Goal: Information Seeking & Learning: Stay updated

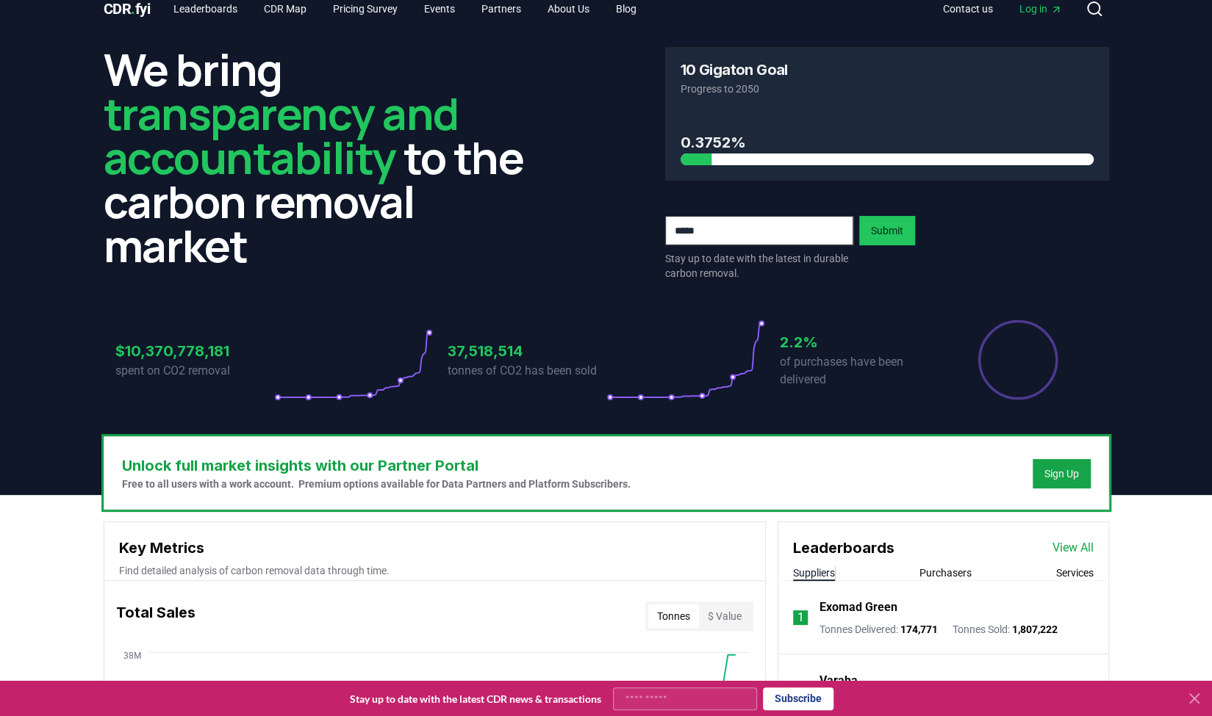
scroll to position [15, 0]
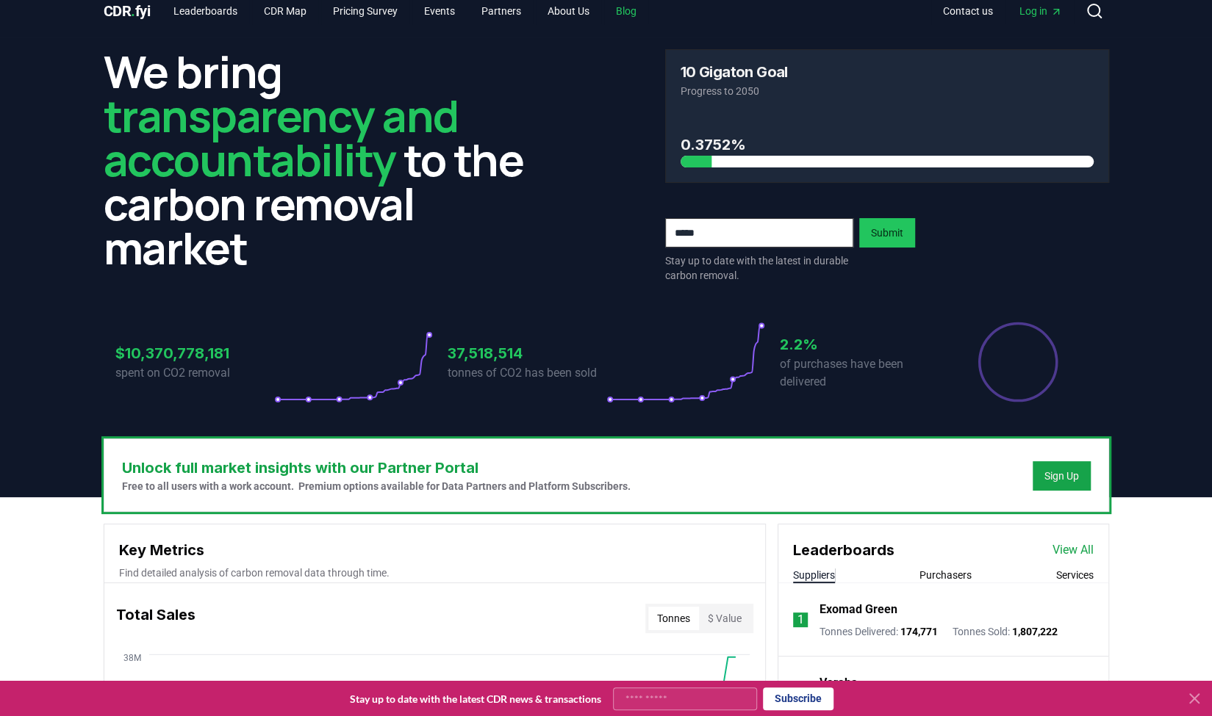
click at [628, 11] on link "Blog" at bounding box center [626, 11] width 44 height 26
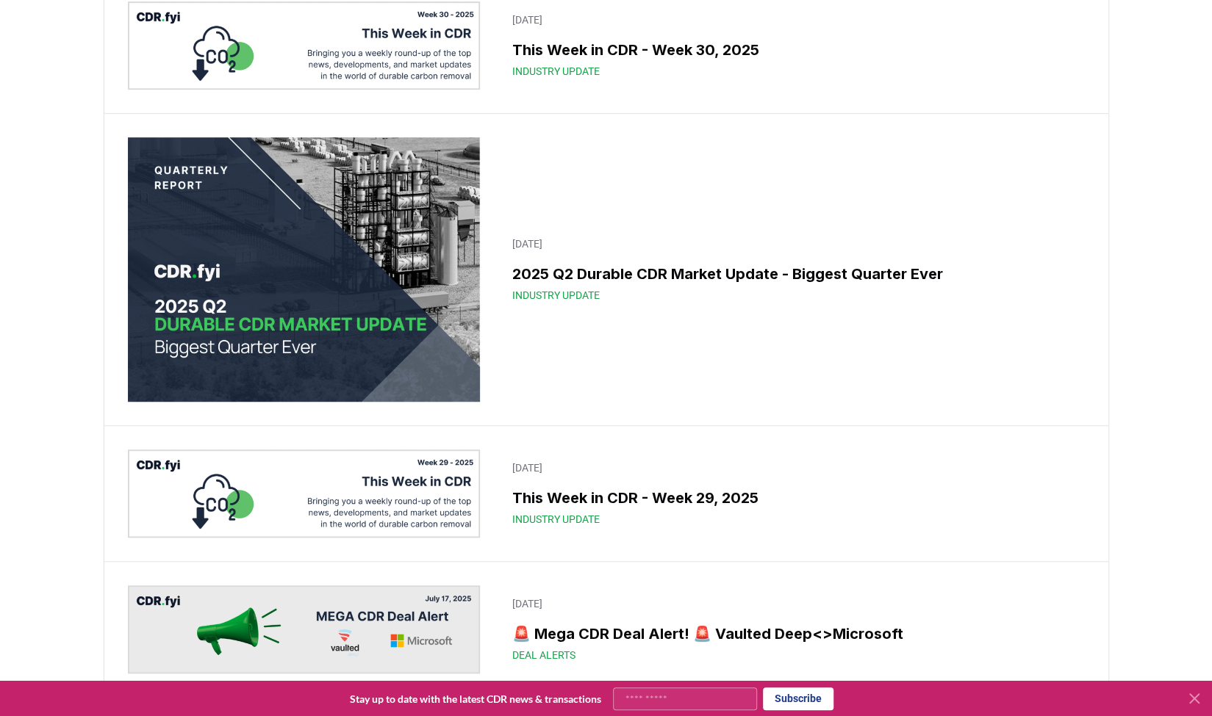
scroll to position [528, 0]
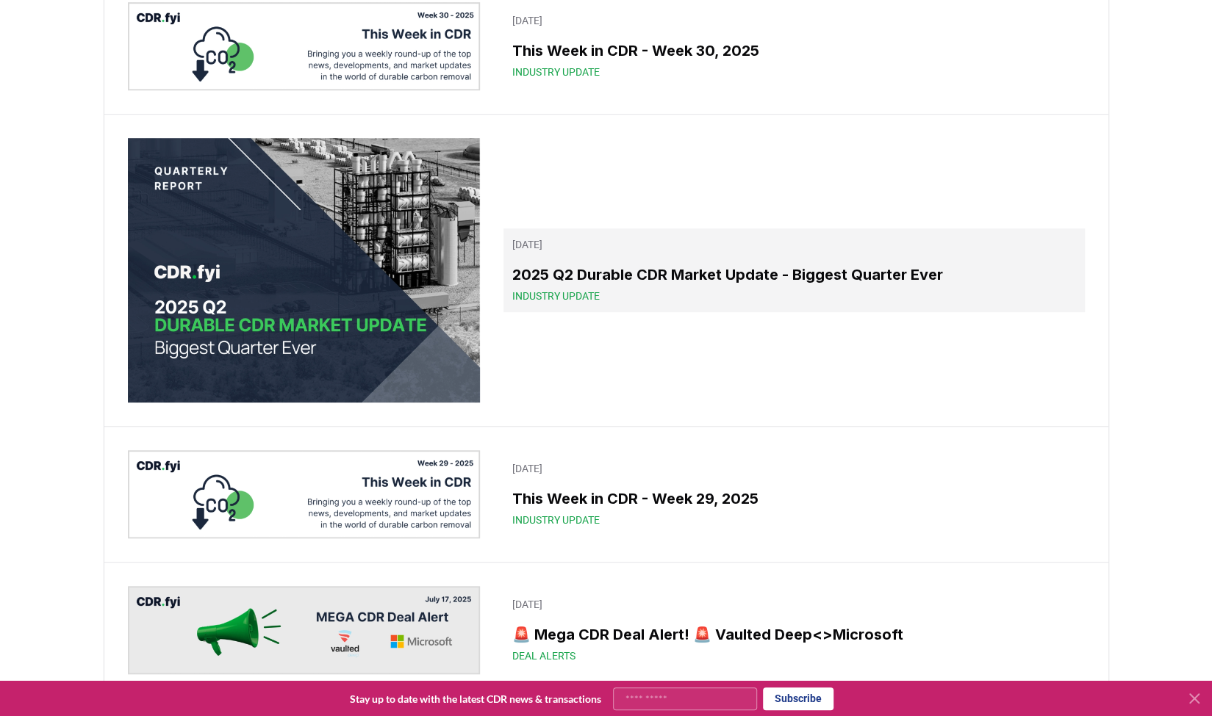
click at [588, 286] on h3 "2025 Q2 Durable CDR Market Update - Biggest Quarter Ever" at bounding box center [793, 275] width 563 height 22
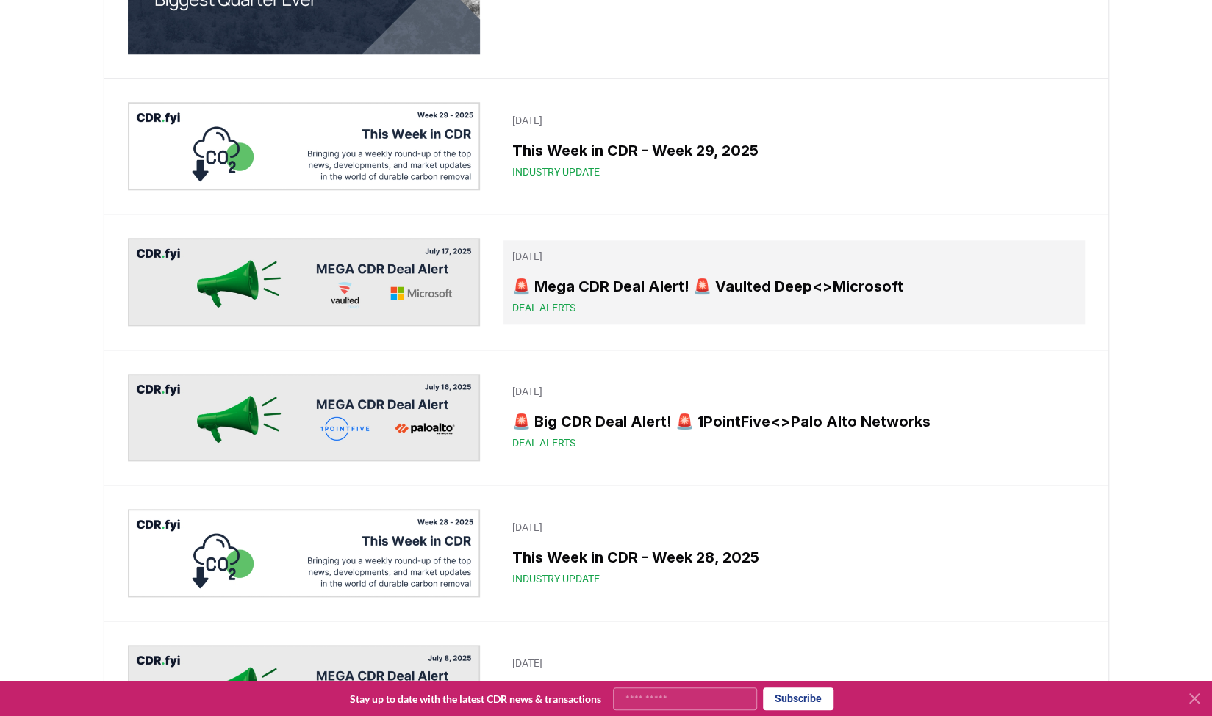
scroll to position [905, 0]
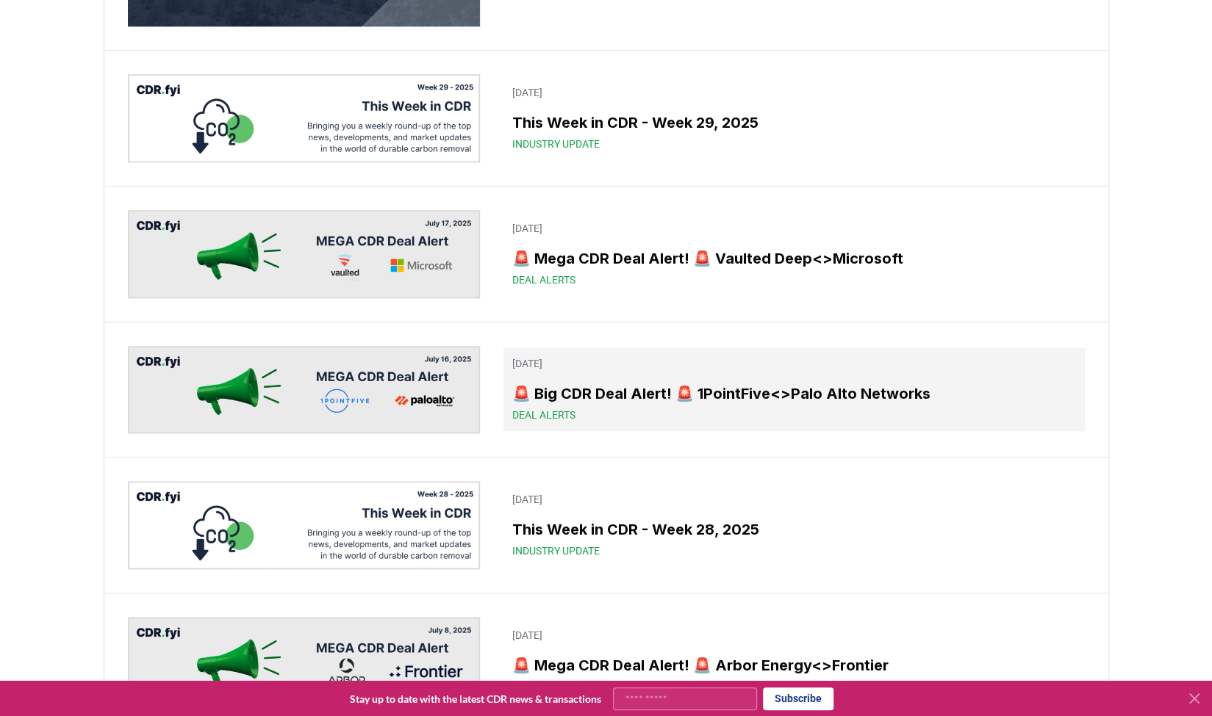
click at [645, 405] on h3 "🚨 Big CDR Deal Alert! 🚨 1PointFive<>Palo Alto Networks" at bounding box center [793, 394] width 563 height 22
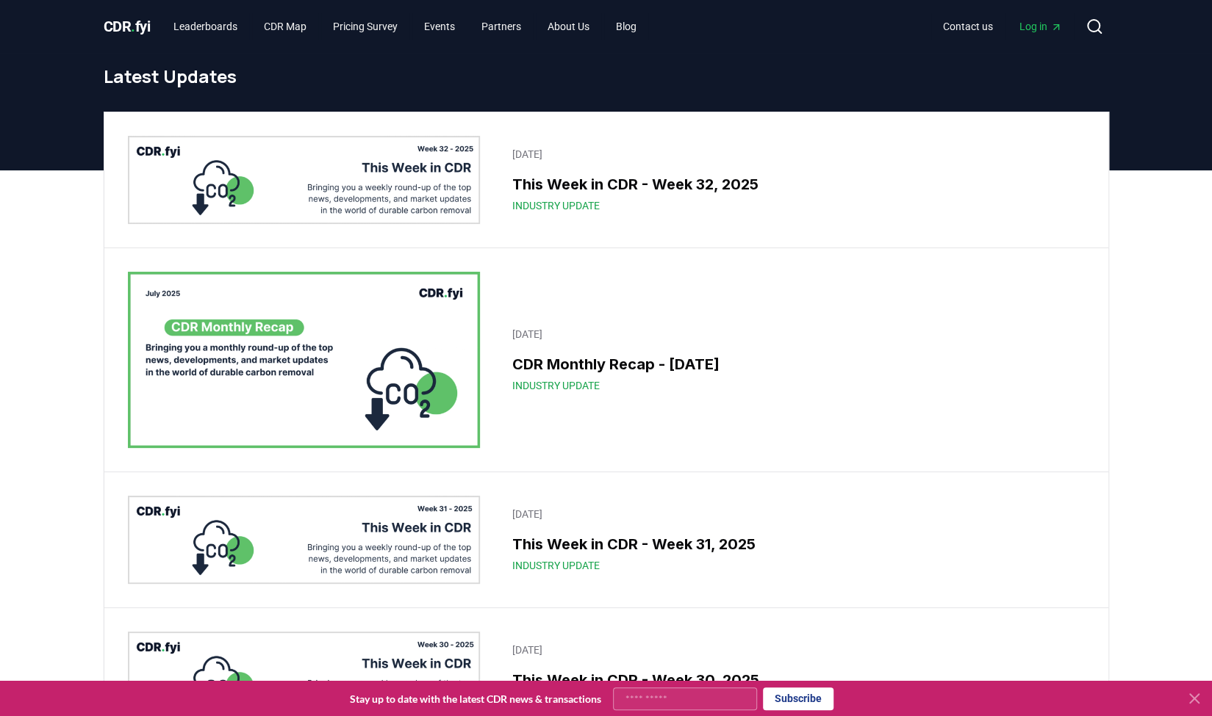
scroll to position [905, 0]
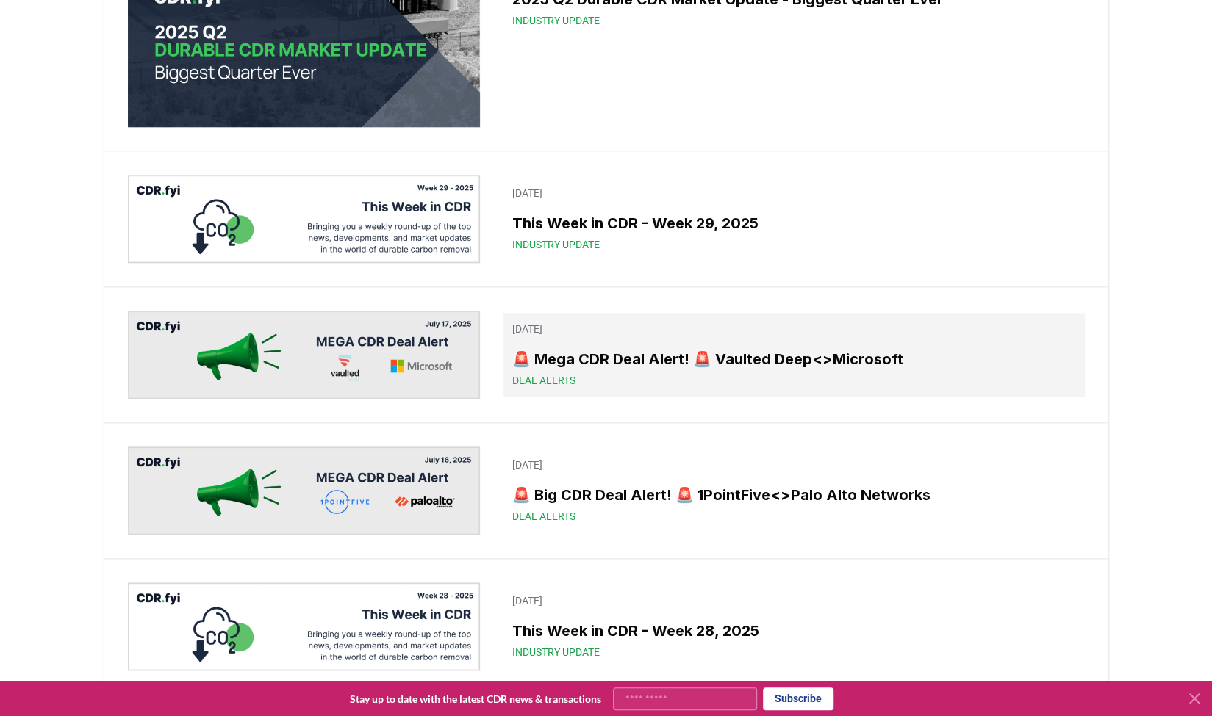
click at [632, 365] on h3 "🚨 Mega CDR Deal Alert! 🚨 Vaulted Deep<>Microsoft" at bounding box center [793, 359] width 563 height 22
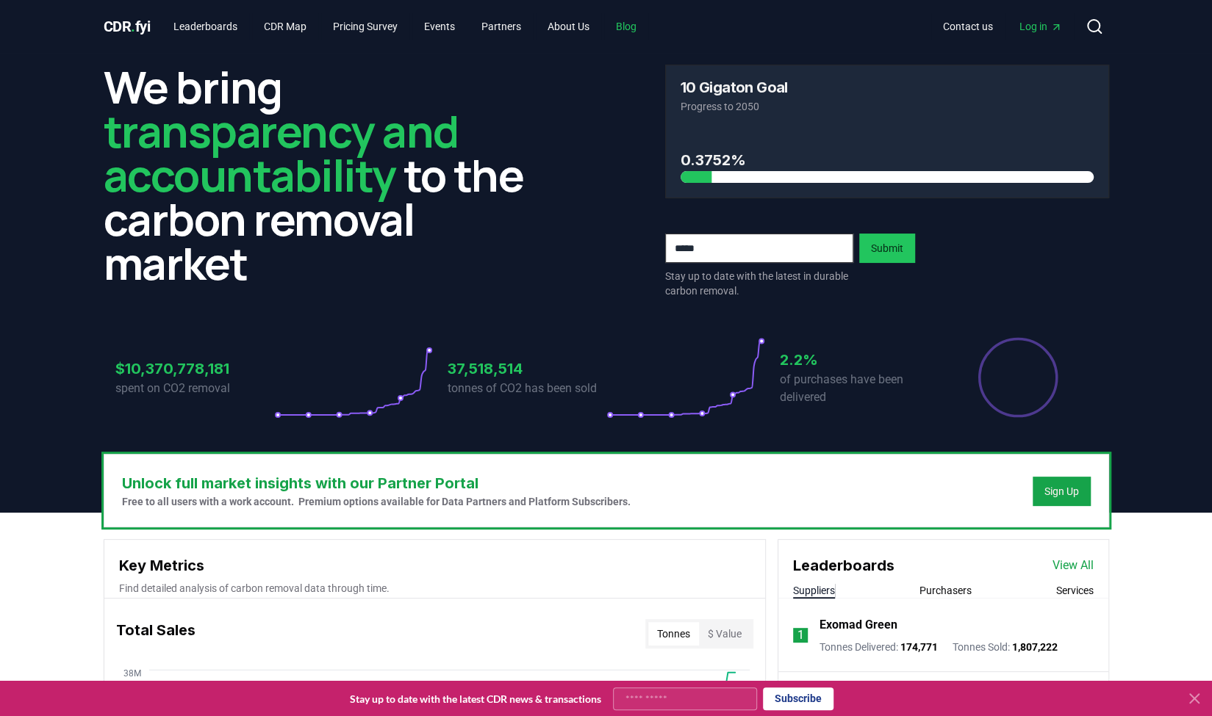
click at [636, 23] on link "Blog" at bounding box center [626, 26] width 44 height 26
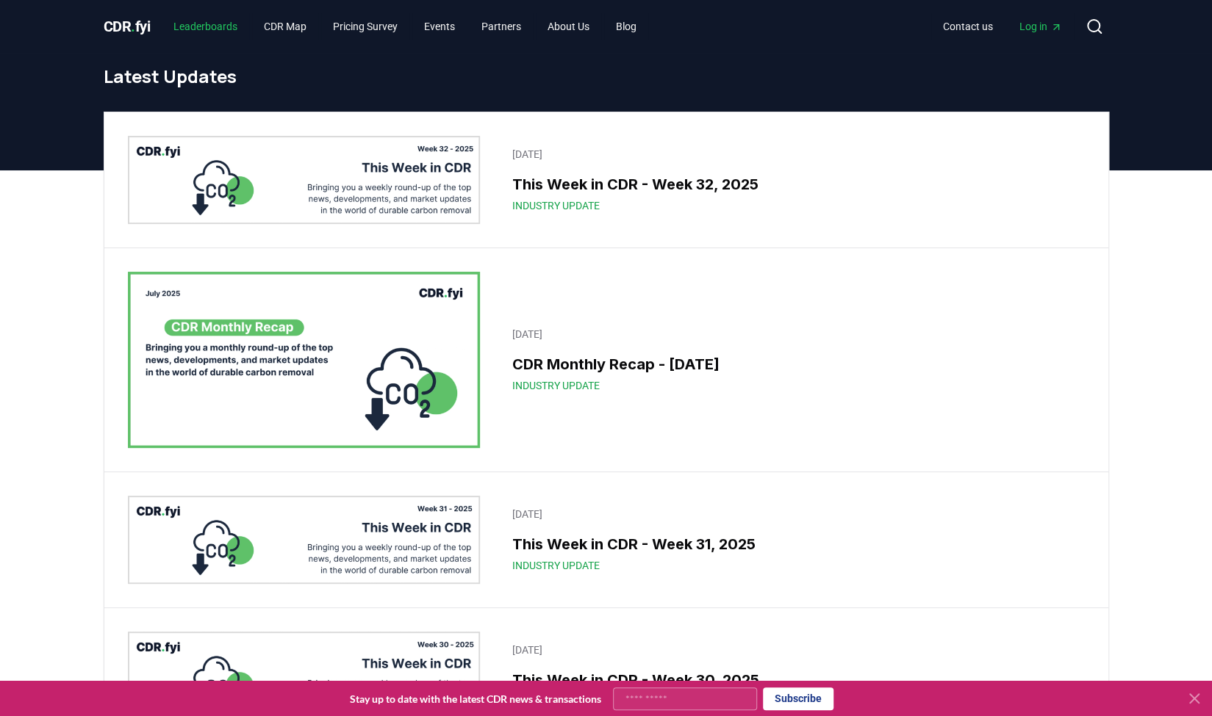
click at [226, 17] on link "Leaderboards" at bounding box center [205, 26] width 87 height 26
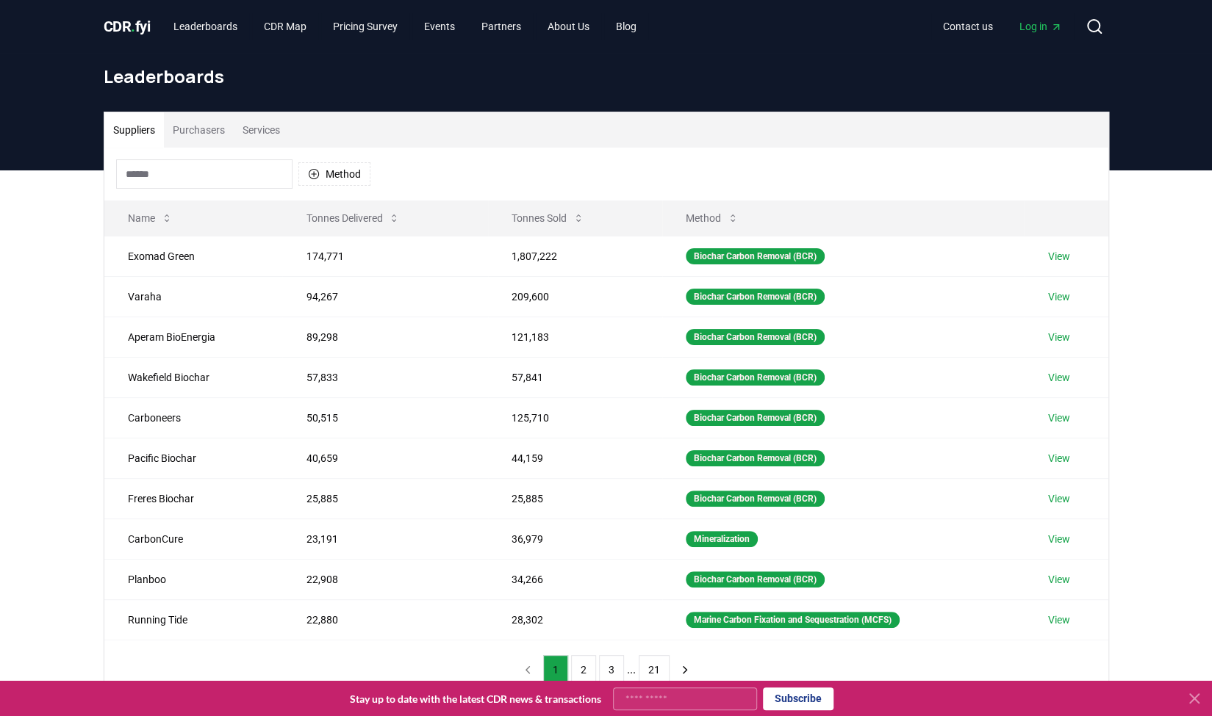
click at [140, 125] on button "Suppliers" at bounding box center [134, 129] width 60 height 35
click at [140, 137] on button "Suppliers" at bounding box center [134, 129] width 60 height 35
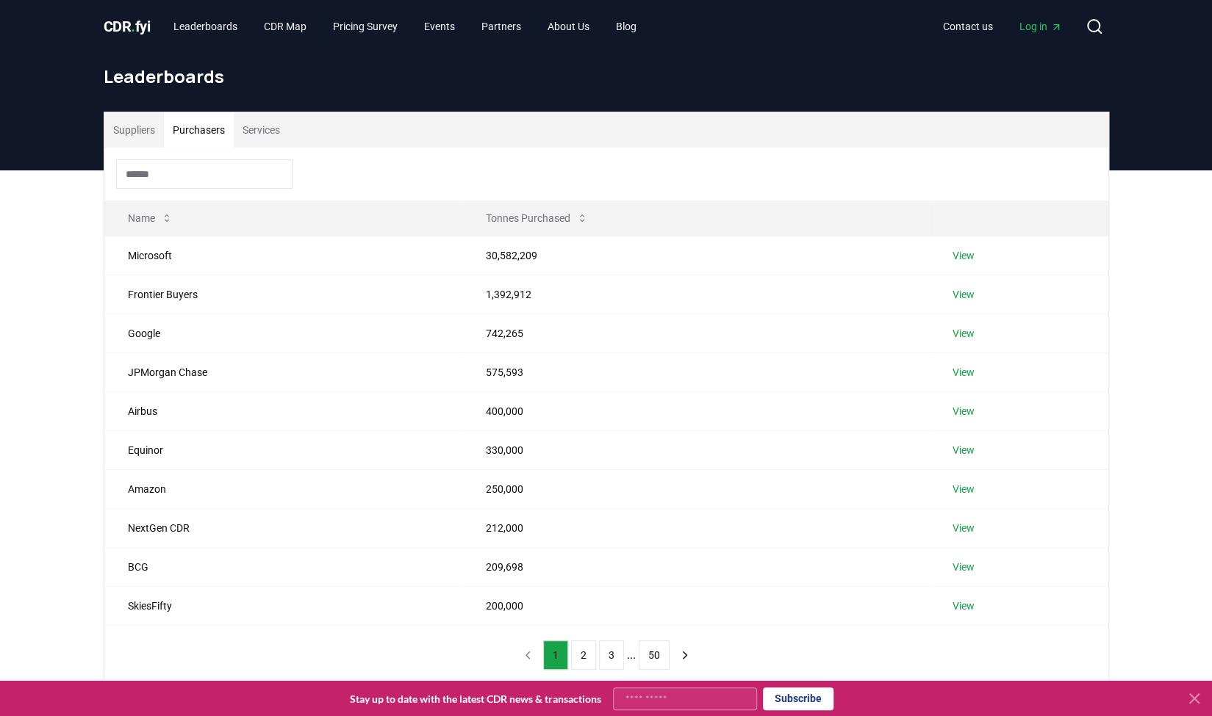
click at [197, 129] on button "Purchasers" at bounding box center [199, 129] width 70 height 35
click at [133, 126] on button "Suppliers" at bounding box center [134, 129] width 60 height 35
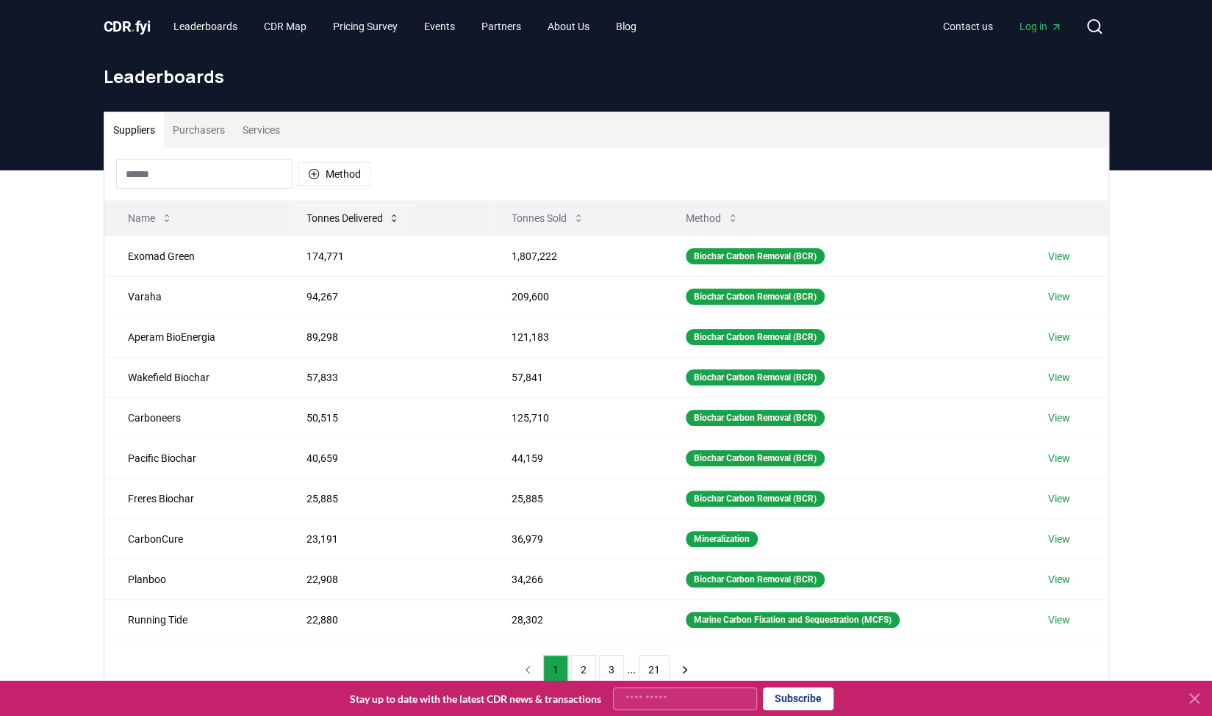
click at [395, 215] on icon at bounding box center [394, 218] width 4 height 7
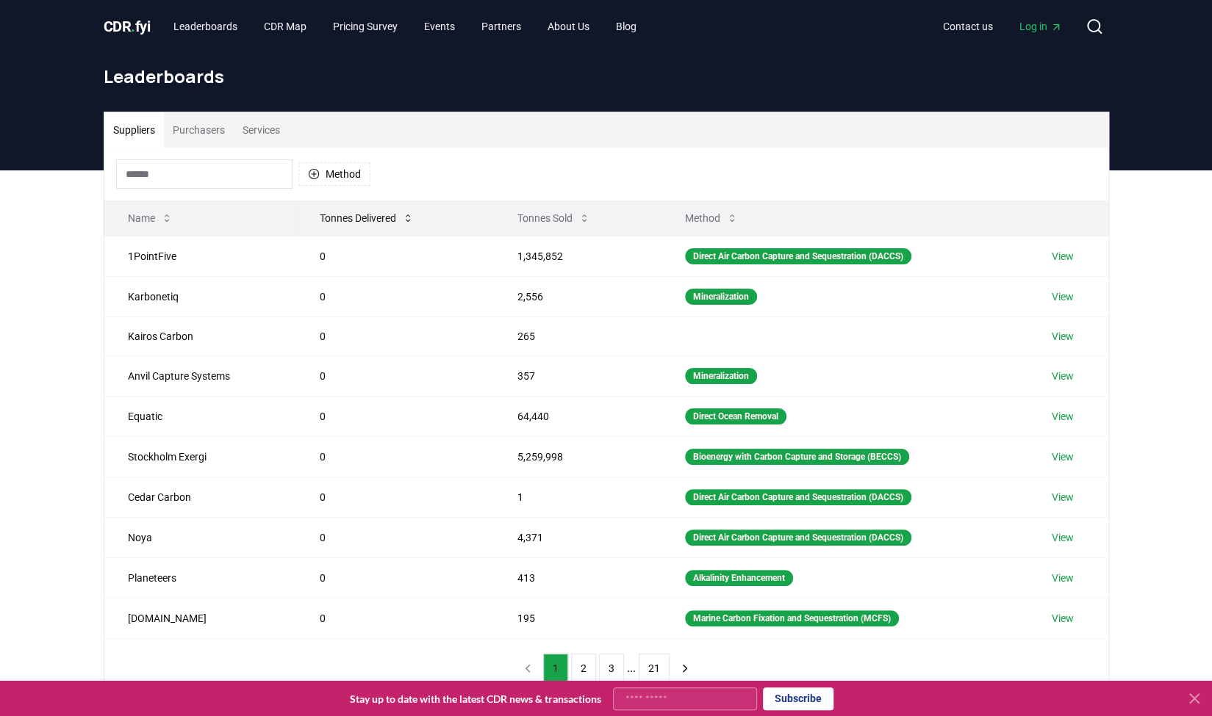
click at [412, 218] on icon at bounding box center [408, 218] width 12 height 12
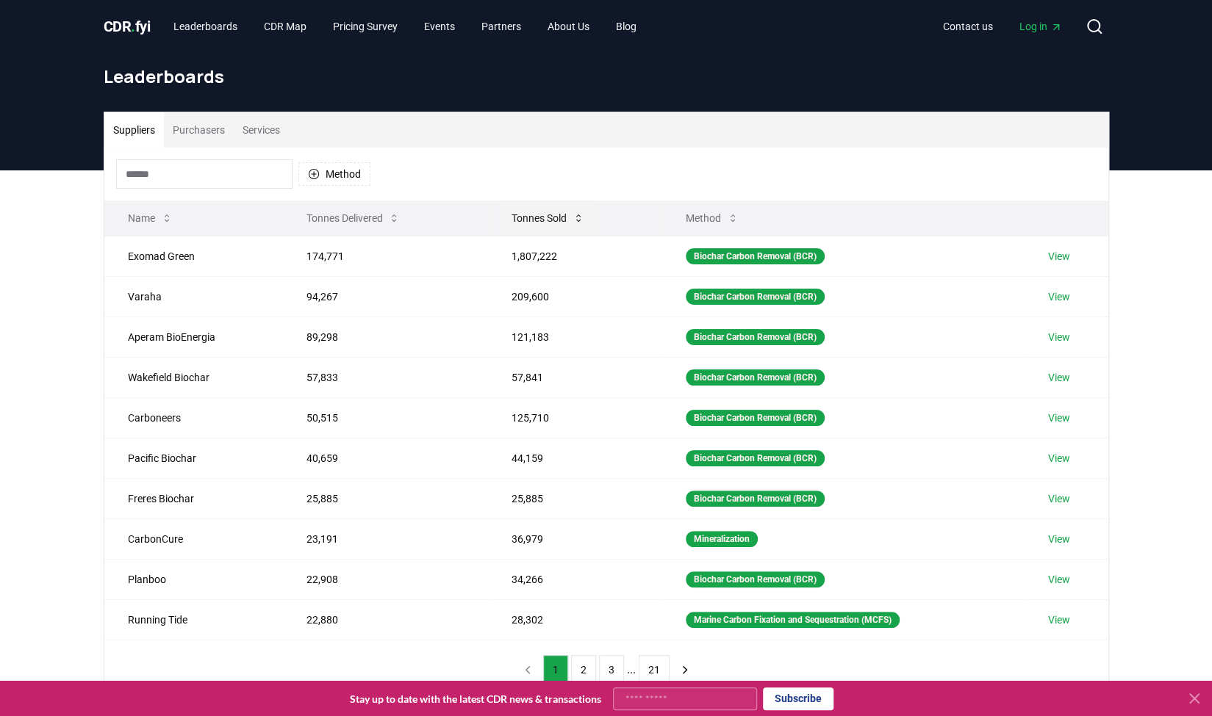
click at [577, 212] on icon at bounding box center [578, 218] width 12 height 12
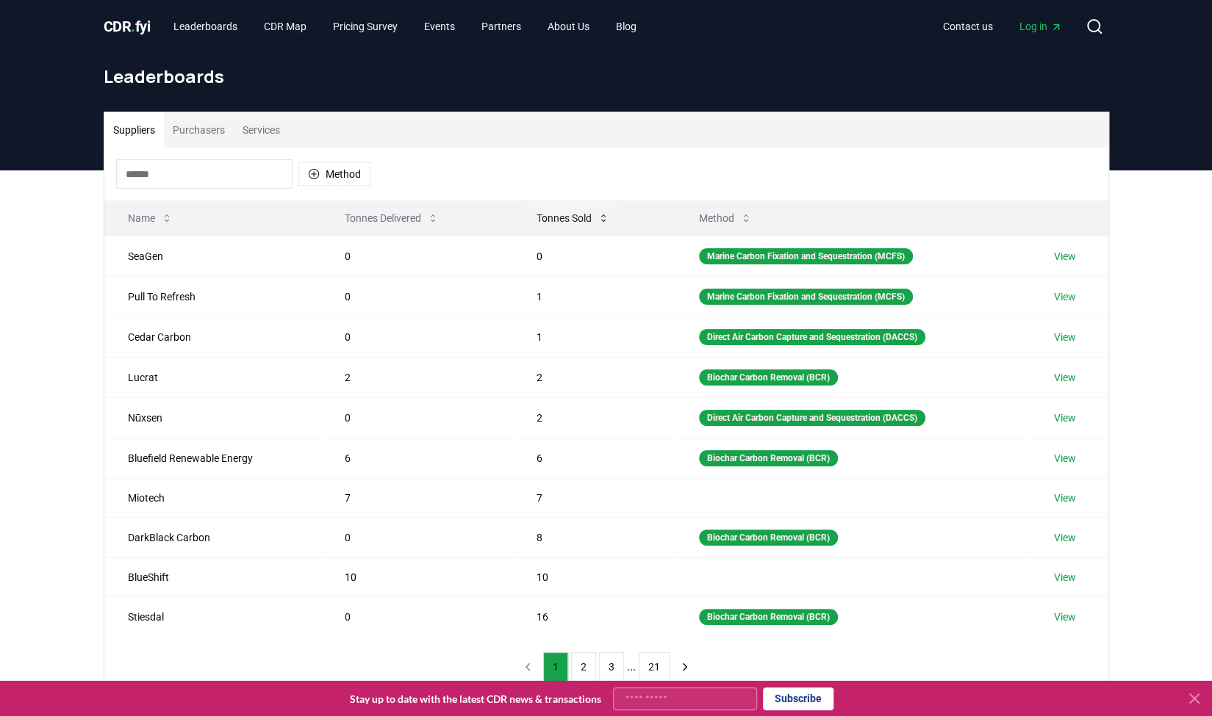
click at [603, 218] on icon at bounding box center [603, 218] width 12 height 12
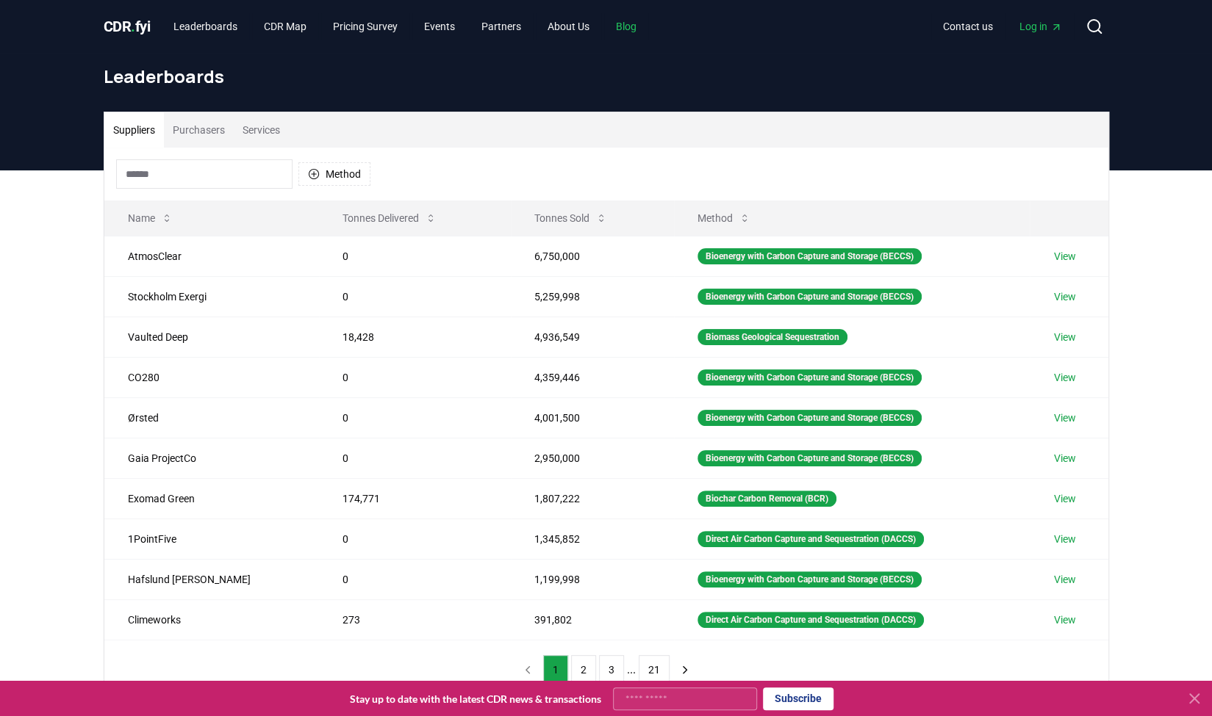
click at [636, 27] on link "Blog" at bounding box center [626, 26] width 44 height 26
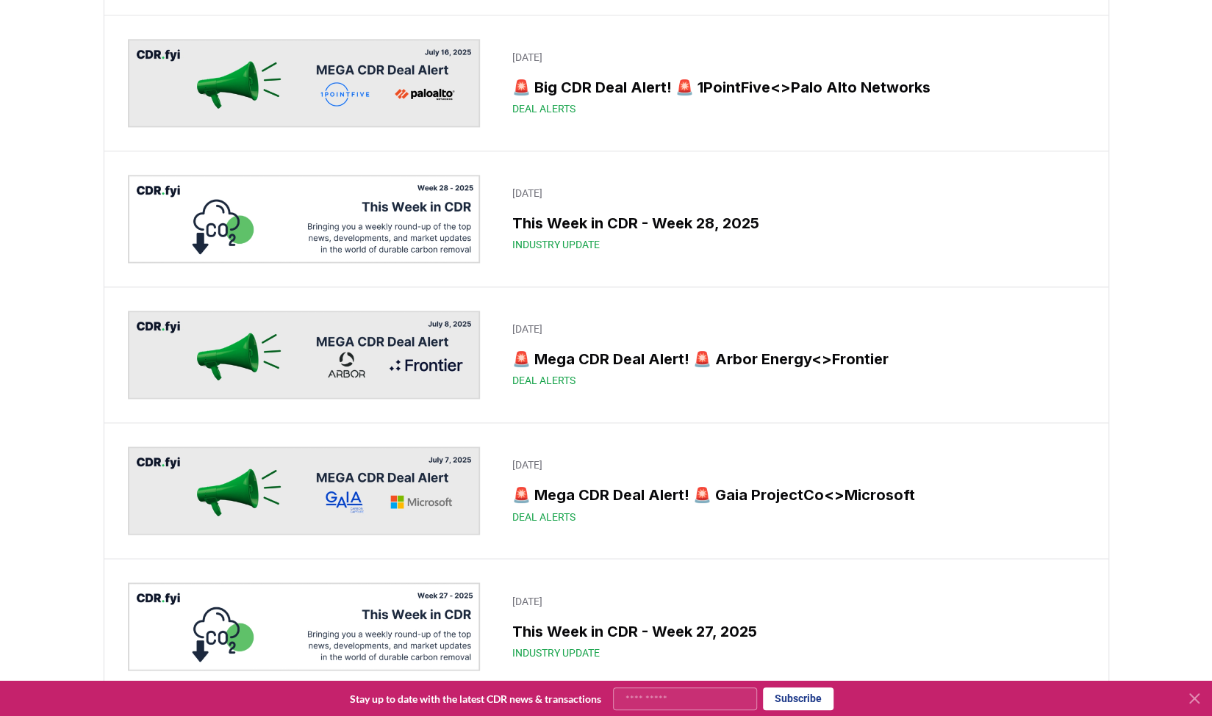
scroll to position [1304, 0]
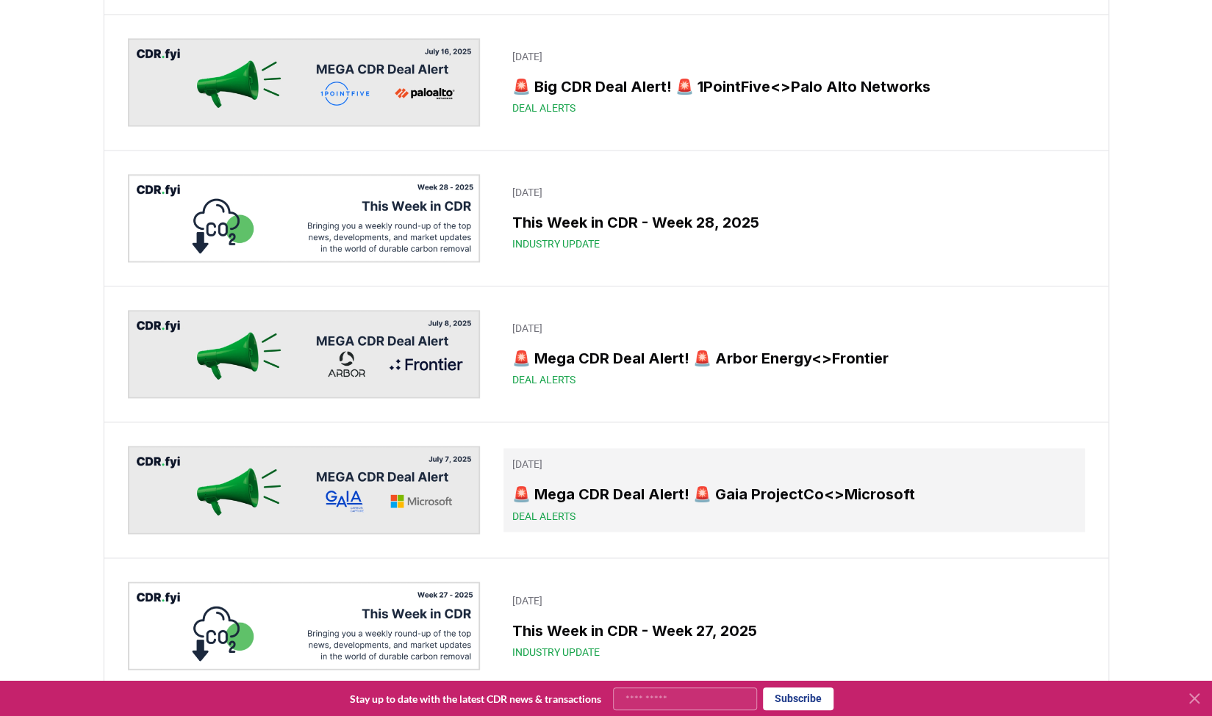
click at [556, 500] on h3 "🚨 Mega CDR Deal Alert! 🚨 Gaia ProjectCo<>Microsoft" at bounding box center [793, 495] width 563 height 22
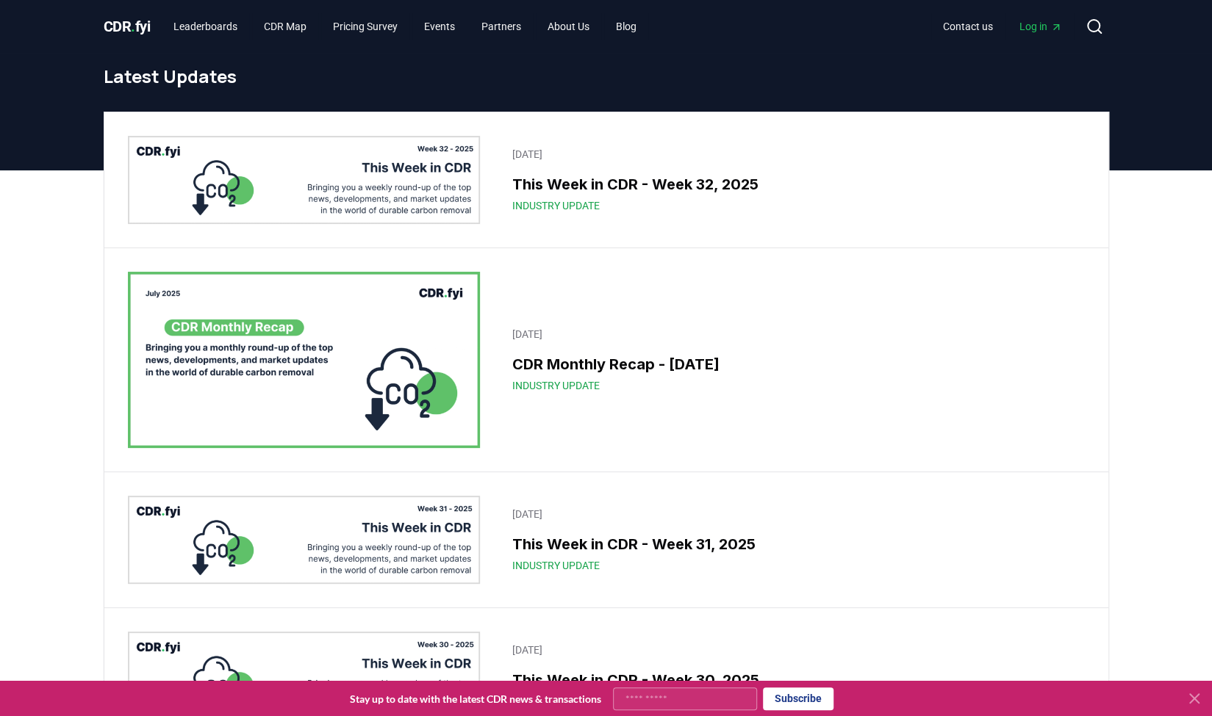
scroll to position [1304, 0]
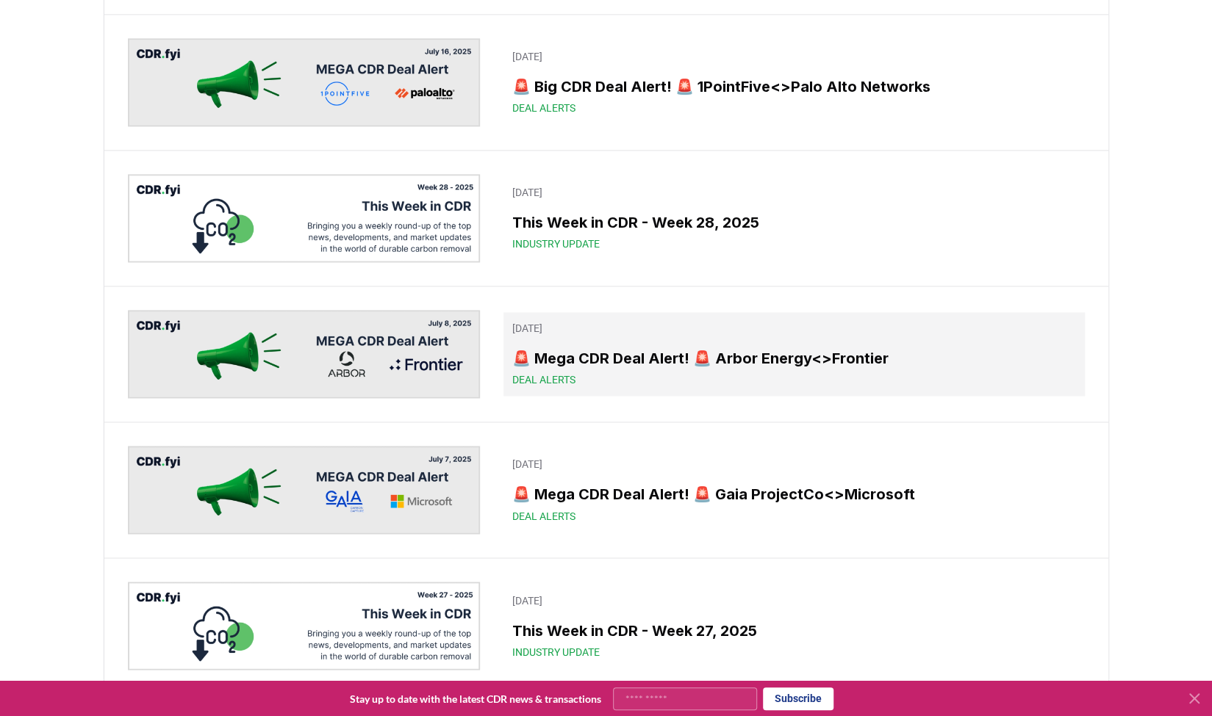
click at [586, 362] on h3 "🚨 Mega CDR Deal Alert! 🚨 Arbor Energy<>Frontier" at bounding box center [793, 359] width 563 height 22
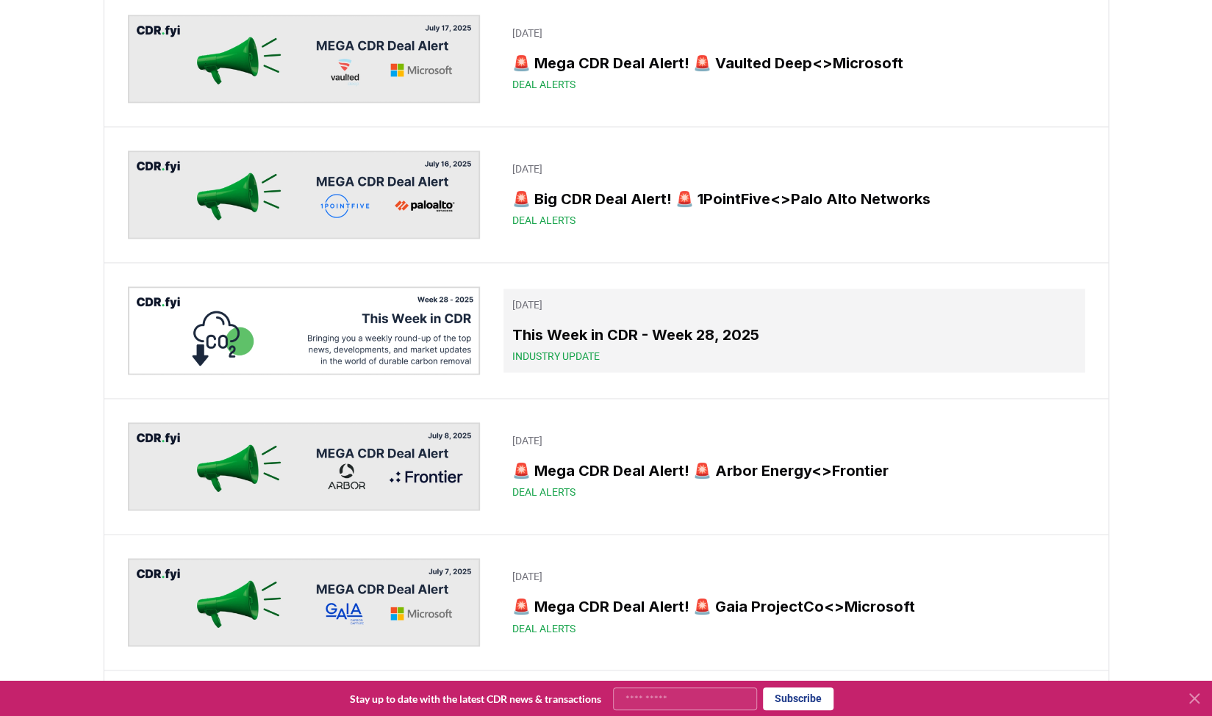
scroll to position [1190, 0]
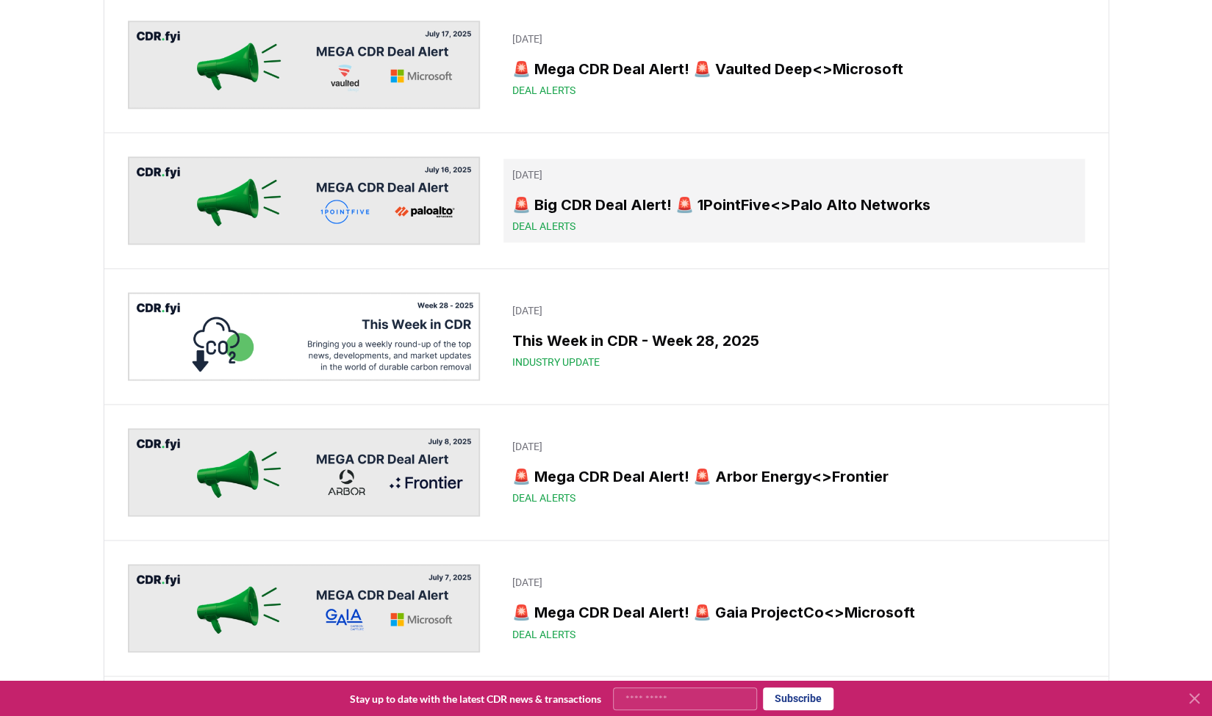
click at [591, 224] on div "Deal Alerts" at bounding box center [793, 226] width 563 height 15
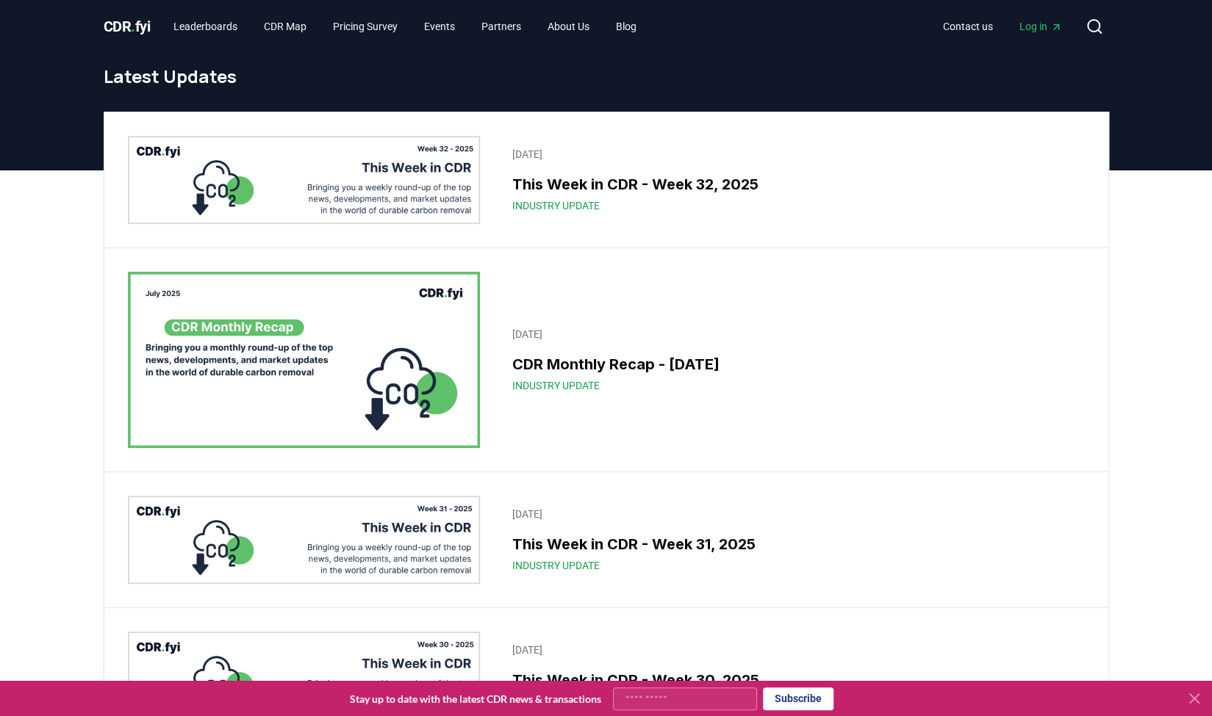
scroll to position [1190, 0]
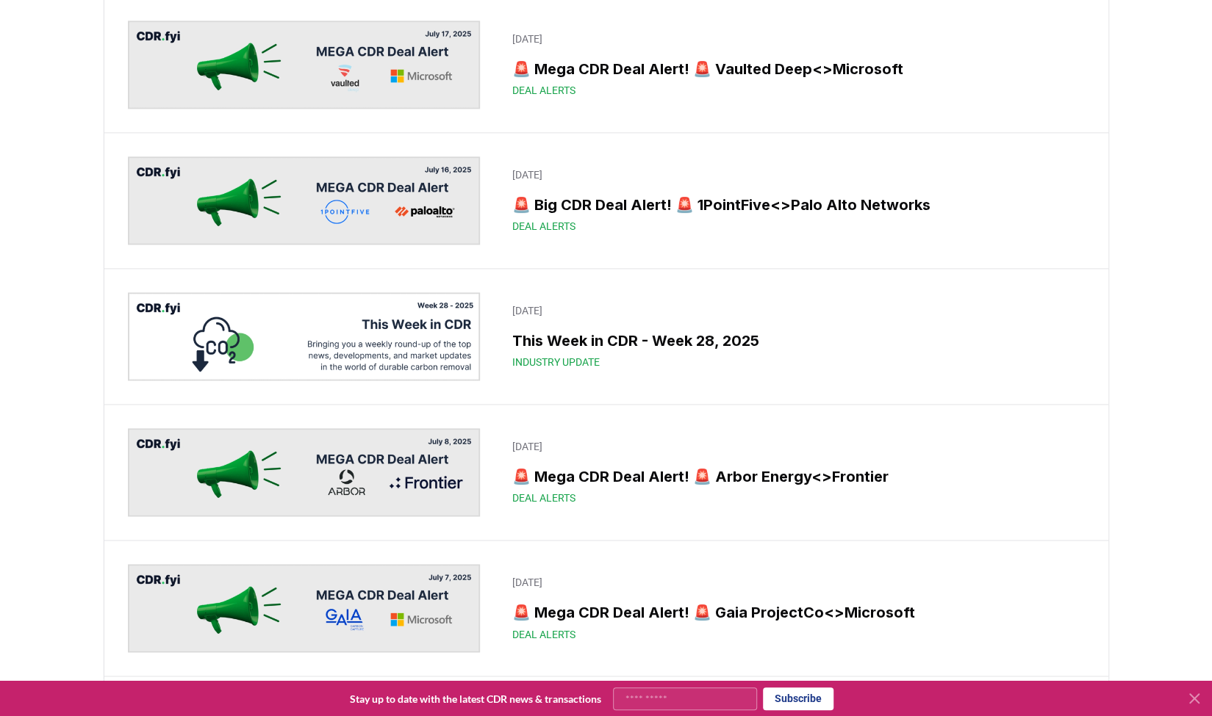
click at [373, 449] on img at bounding box center [304, 472] width 353 height 88
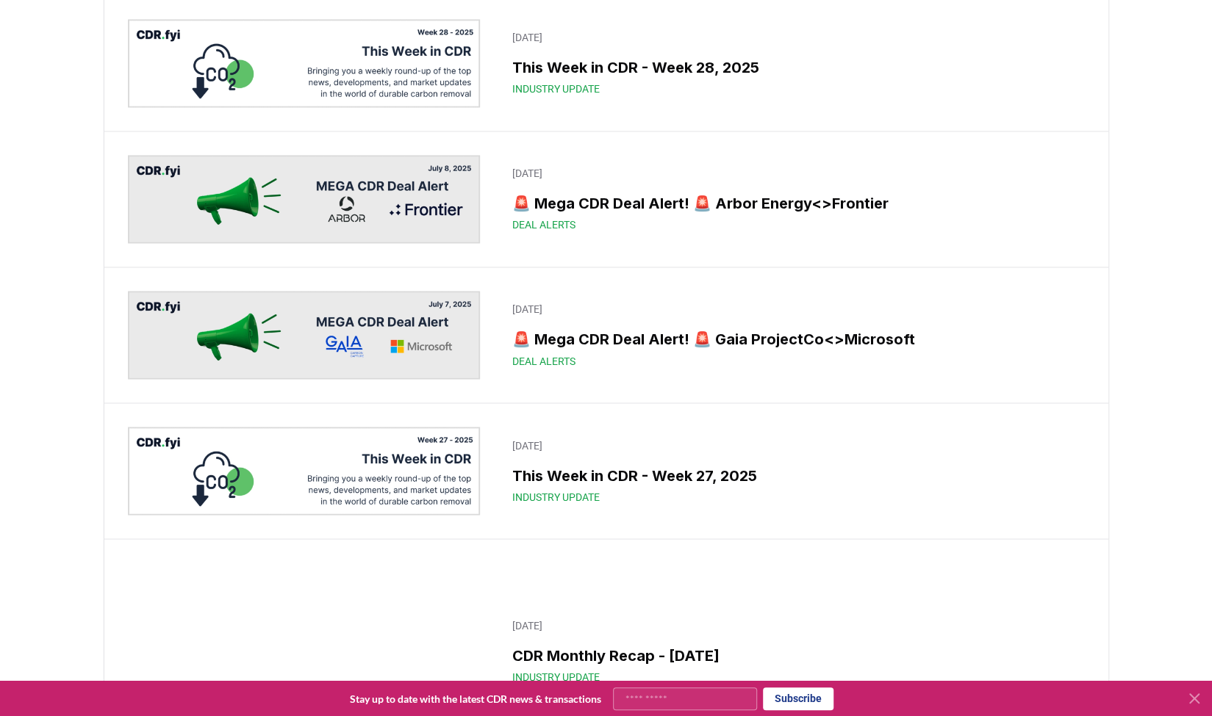
scroll to position [1696, 0]
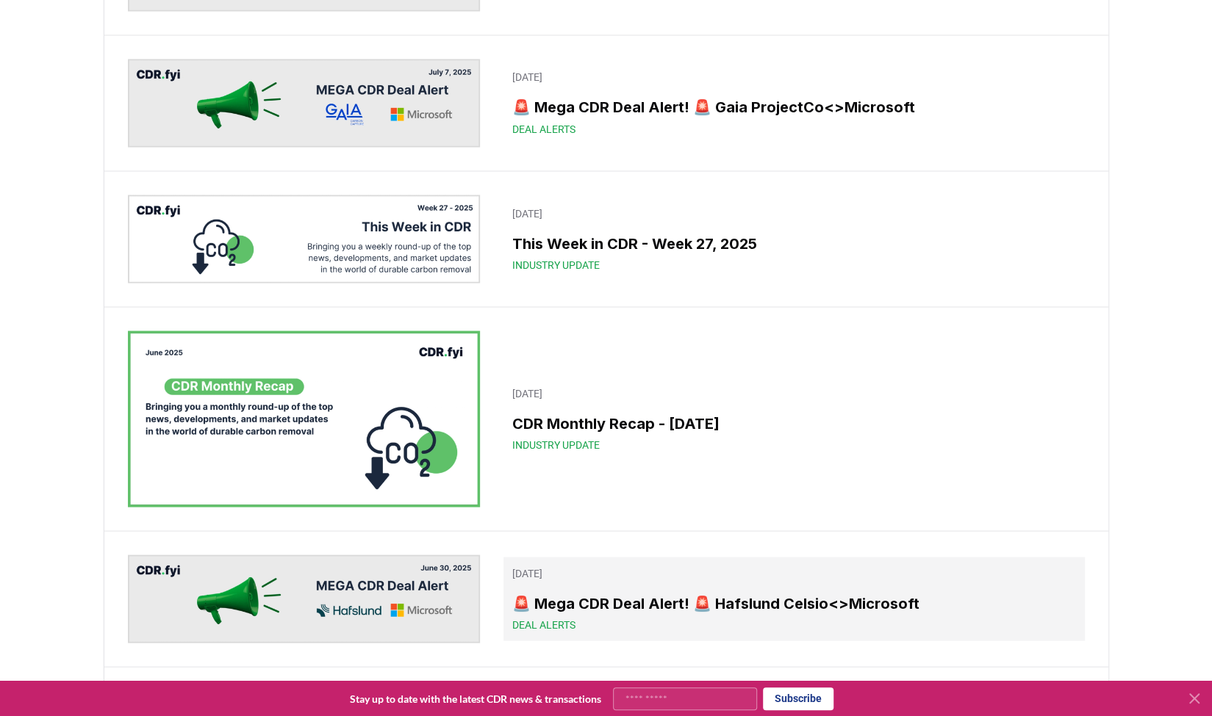
click at [561, 611] on h3 "🚨 Mega CDR Deal Alert! 🚨 Hafslund Celsio<>Microsoft" at bounding box center [793, 603] width 563 height 22
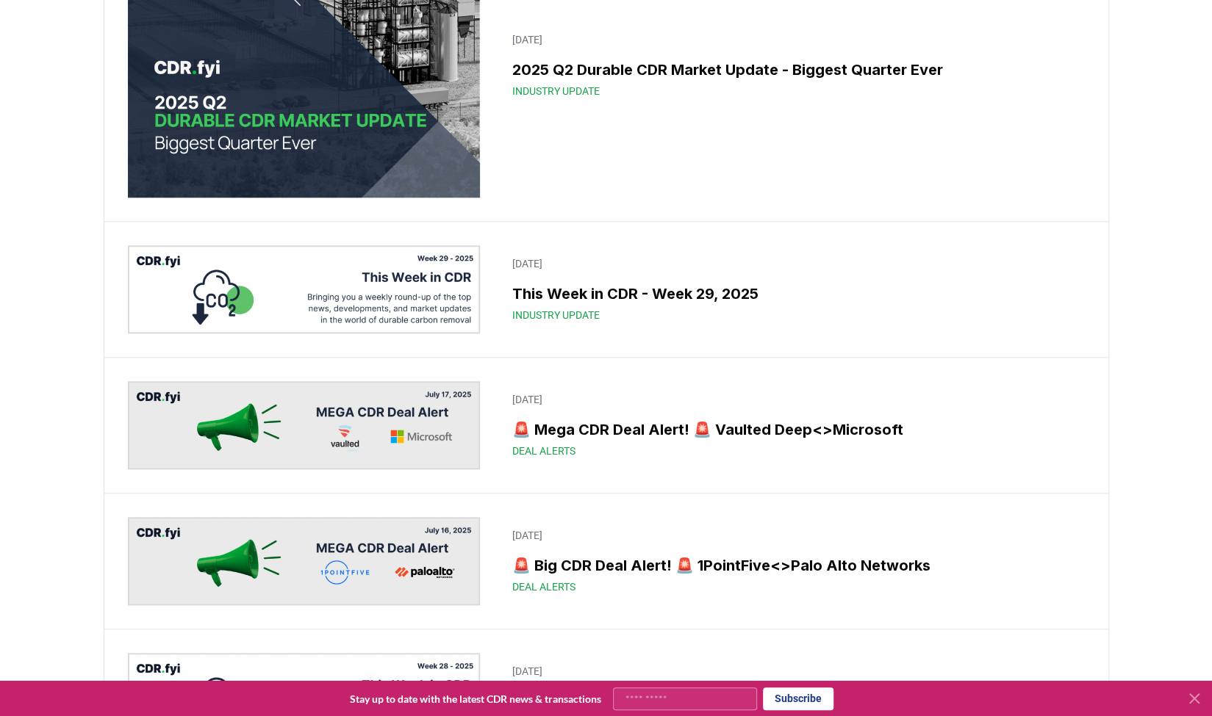
scroll to position [835, 0]
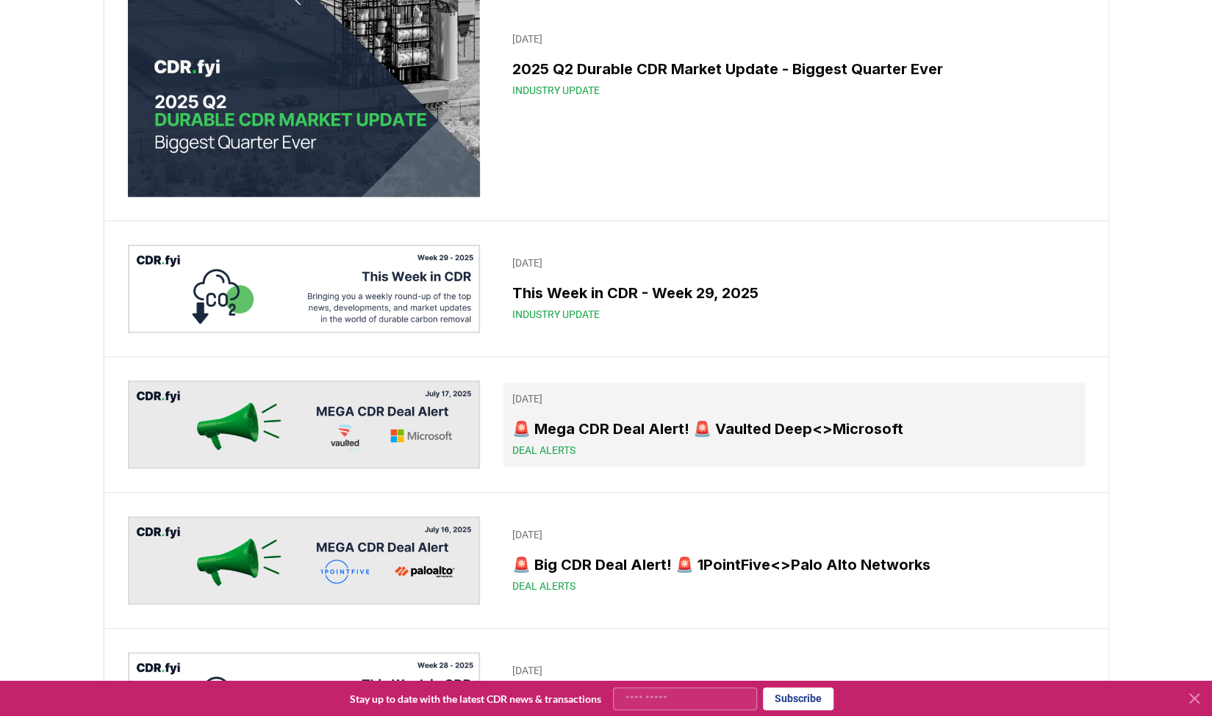
click at [611, 429] on h3 "🚨 Mega CDR Deal Alert! 🚨 Vaulted Deep<>Microsoft" at bounding box center [793, 429] width 563 height 22
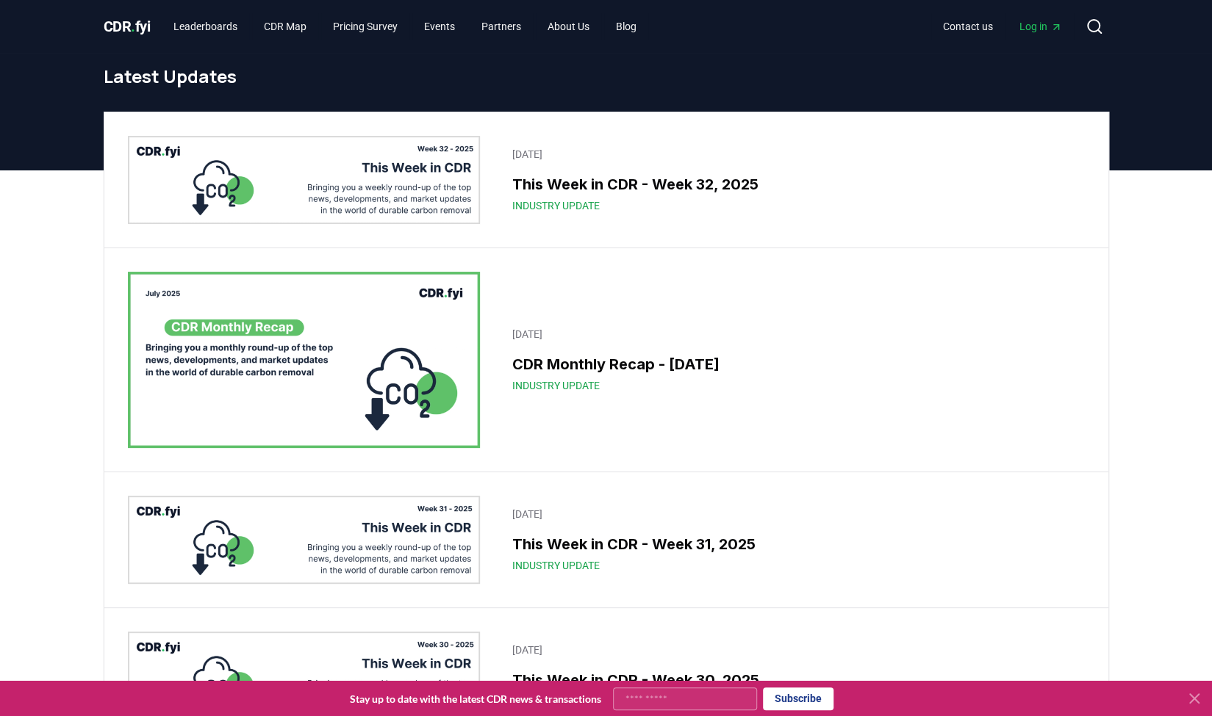
scroll to position [835, 0]
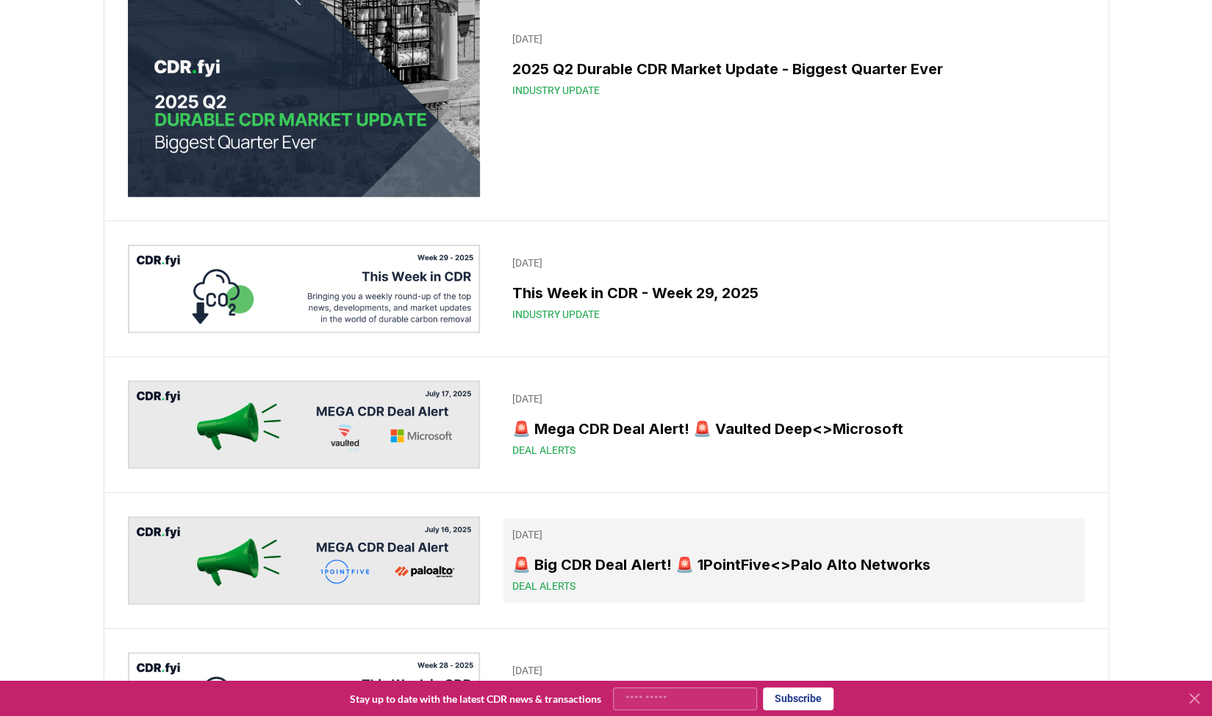
click at [625, 556] on h3 "🚨 Big CDR Deal Alert! 🚨 1PointFive<>Palo Alto Networks" at bounding box center [793, 565] width 563 height 22
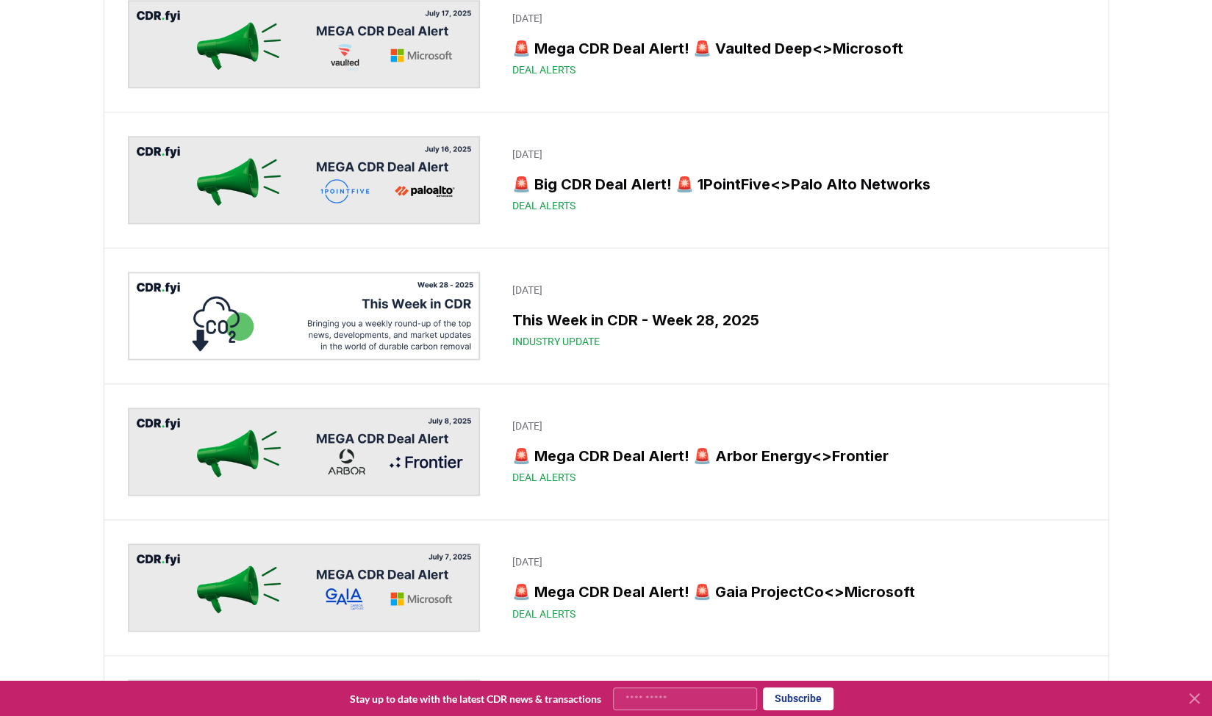
scroll to position [1216, 0]
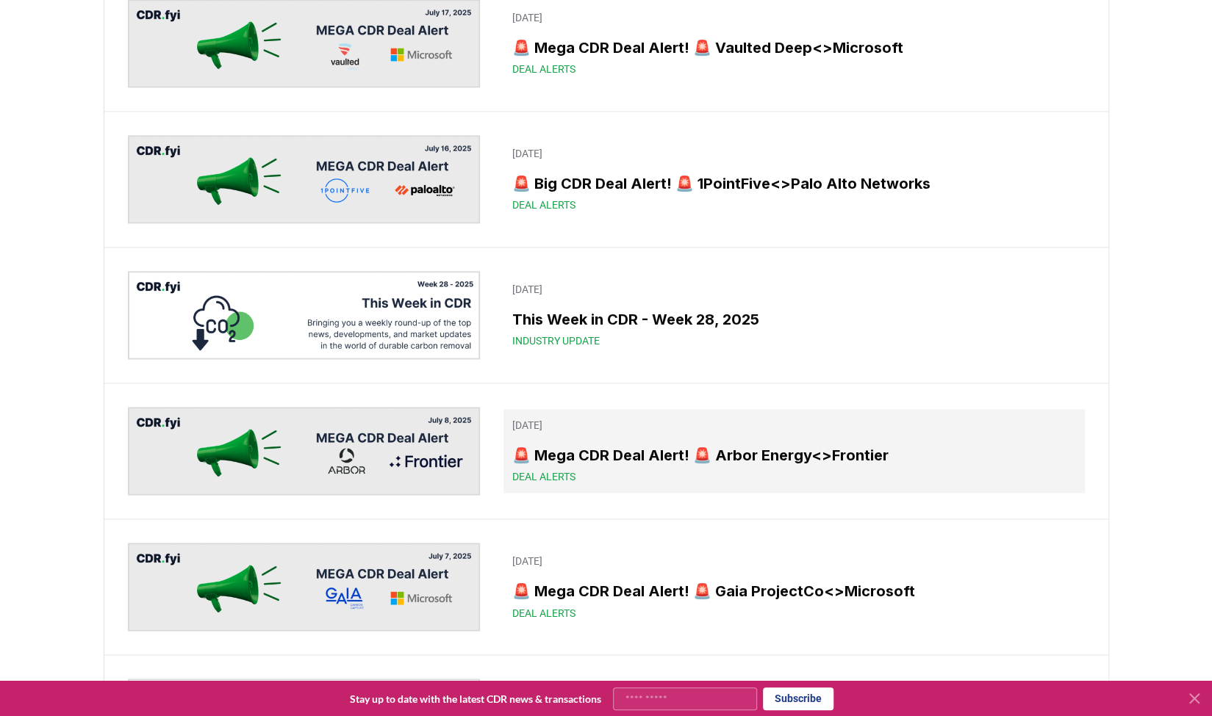
click at [626, 445] on h3 "🚨 Mega CDR Deal Alert! 🚨 Arbor Energy<>Frontier" at bounding box center [793, 456] width 563 height 22
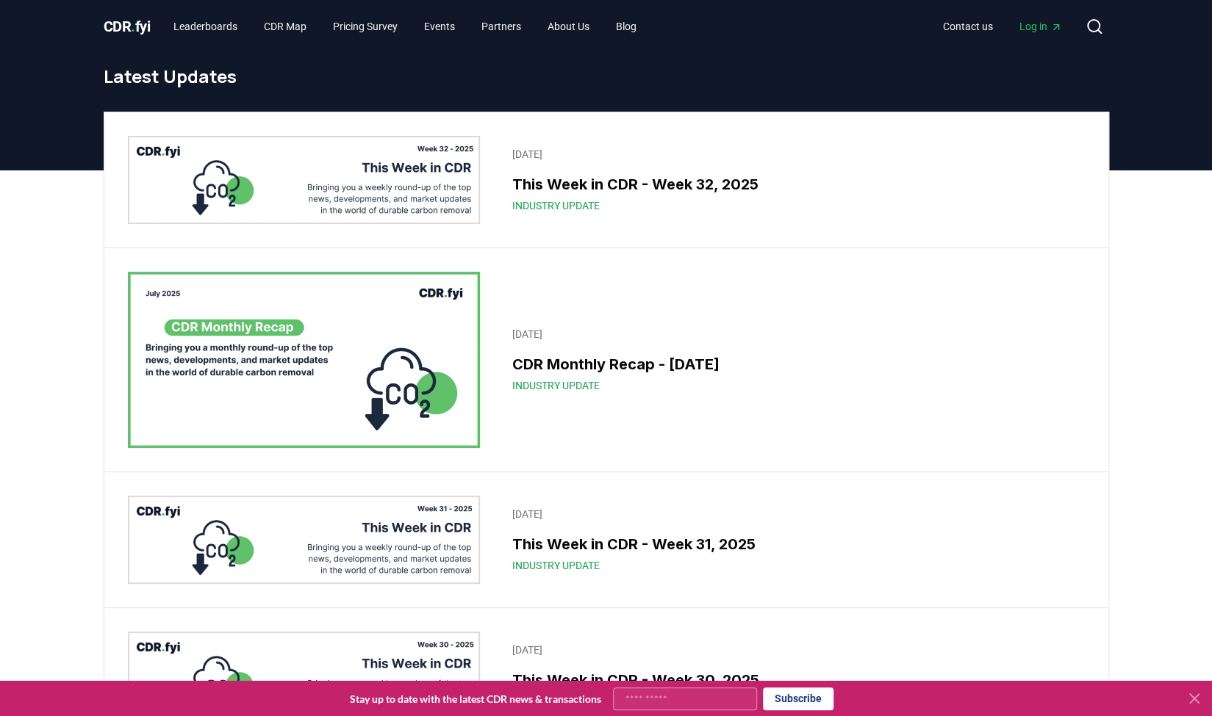
scroll to position [1216, 0]
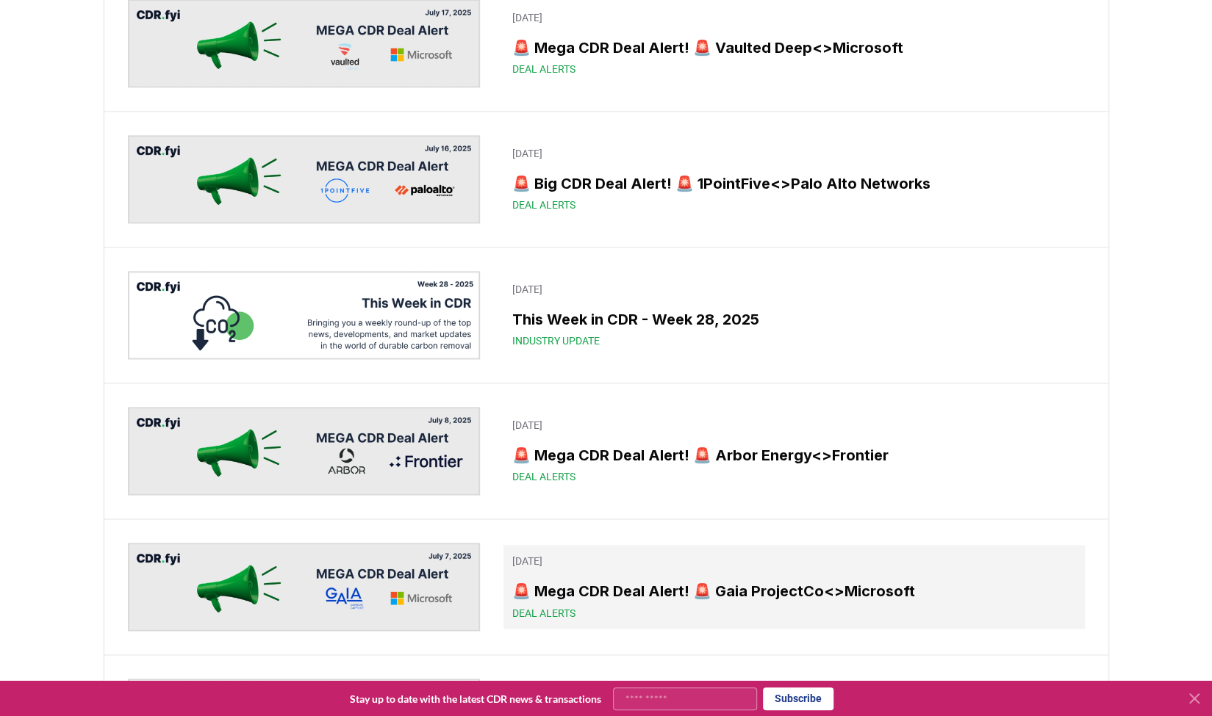
click at [645, 602] on div "🚨 Mega CDR Deal Alert! 🚨 Gaia ProjectCo<>Microsoft Deal Alerts" at bounding box center [793, 600] width 563 height 40
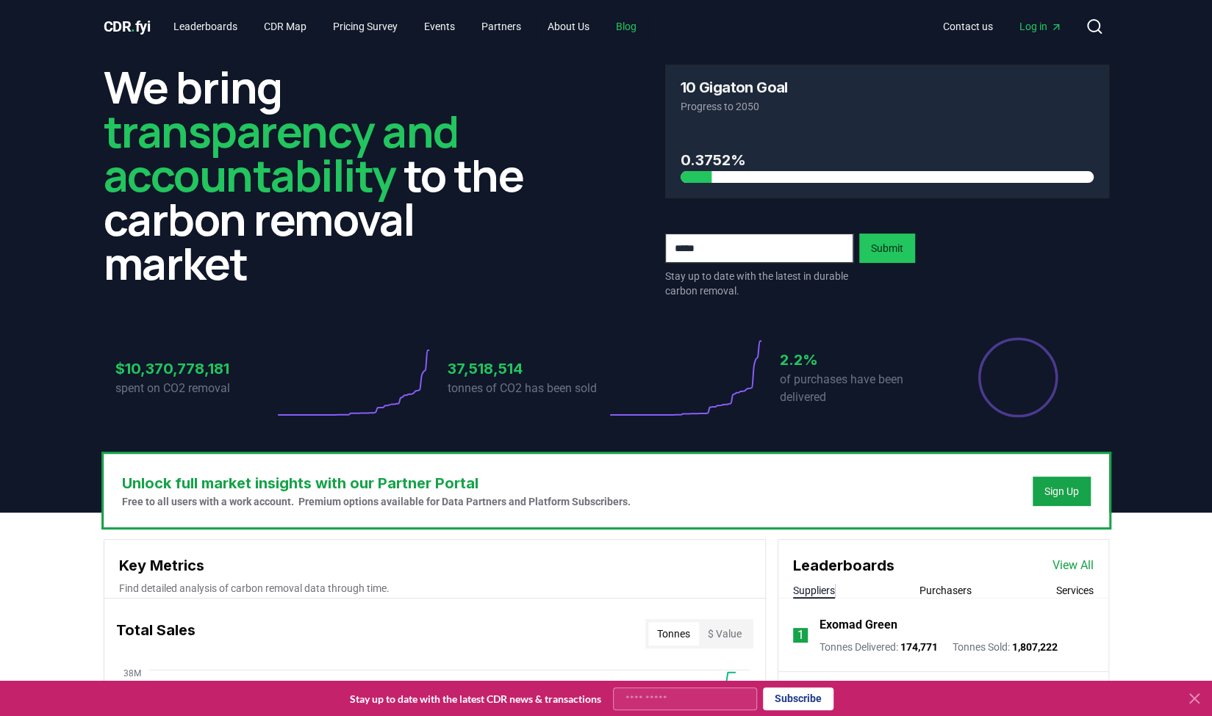
click at [648, 24] on link "Blog" at bounding box center [626, 26] width 44 height 26
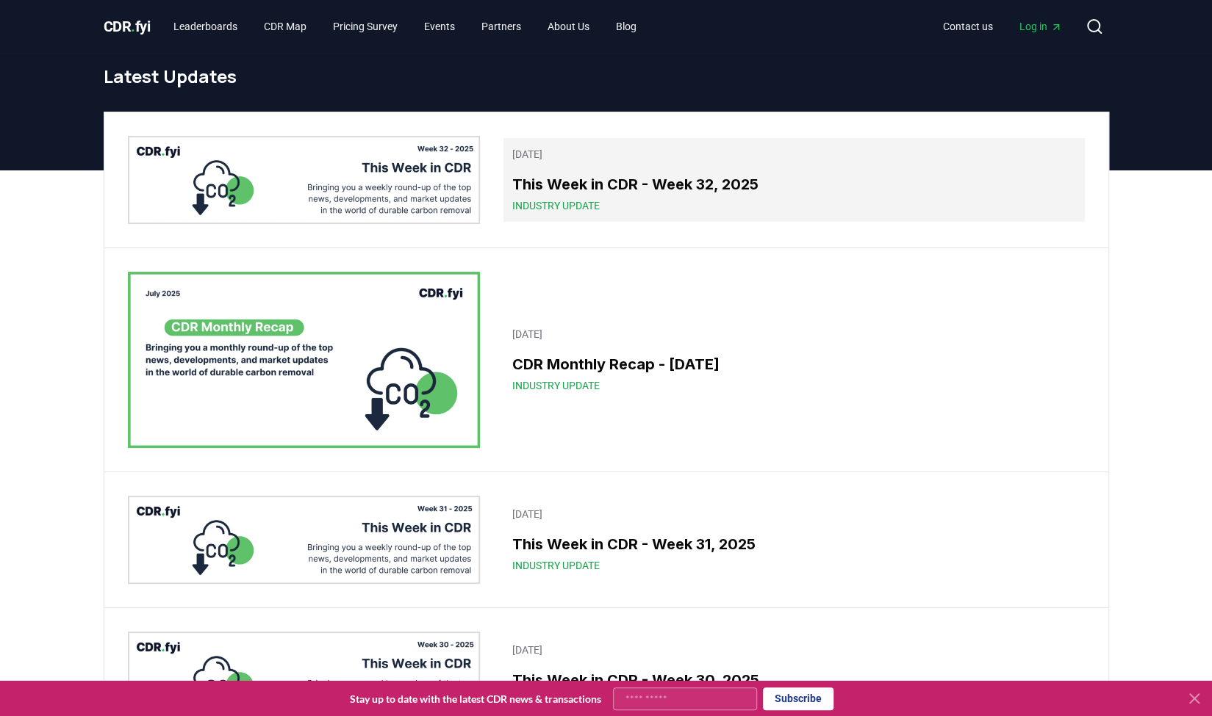
click at [598, 187] on h3 "This Week in CDR - Week 32, 2025" at bounding box center [793, 184] width 563 height 22
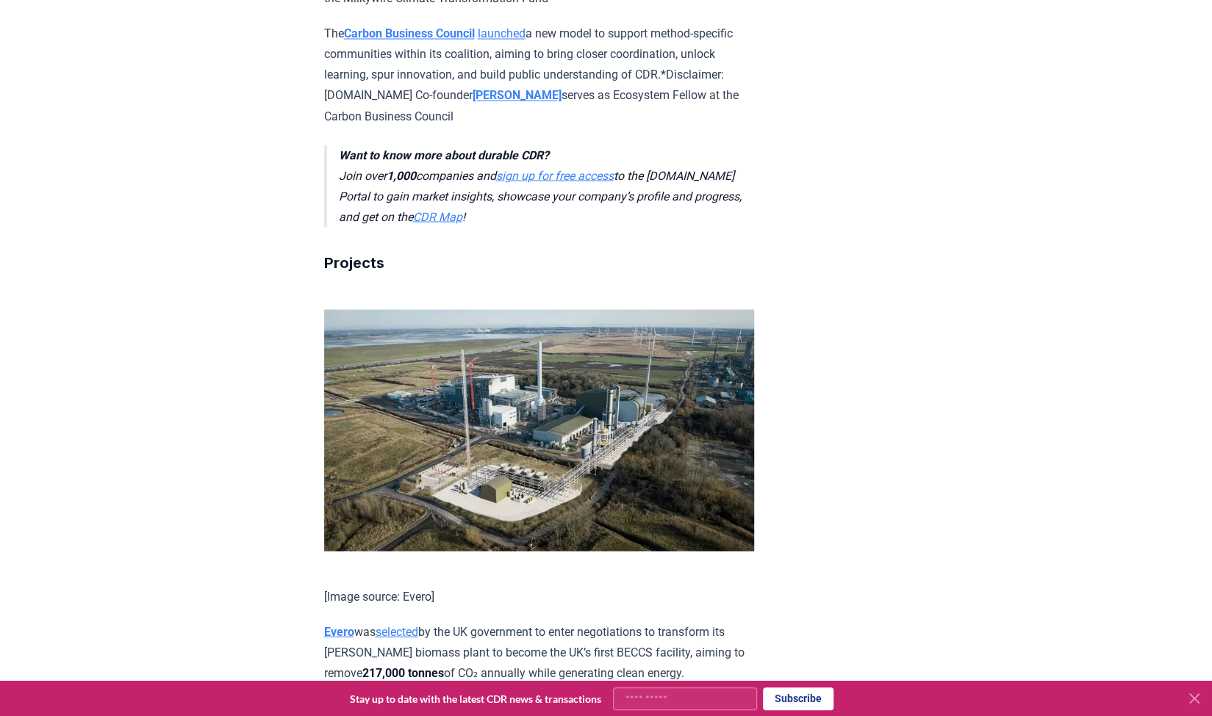
scroll to position [2057, 0]
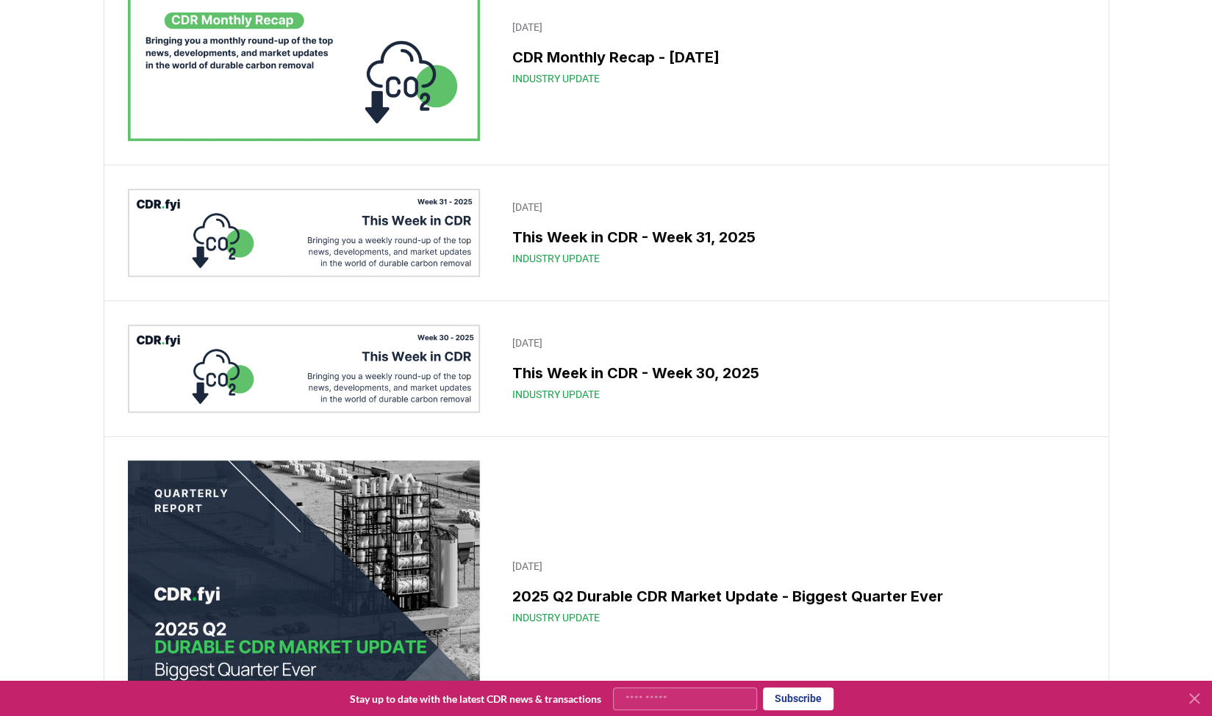
scroll to position [312, 0]
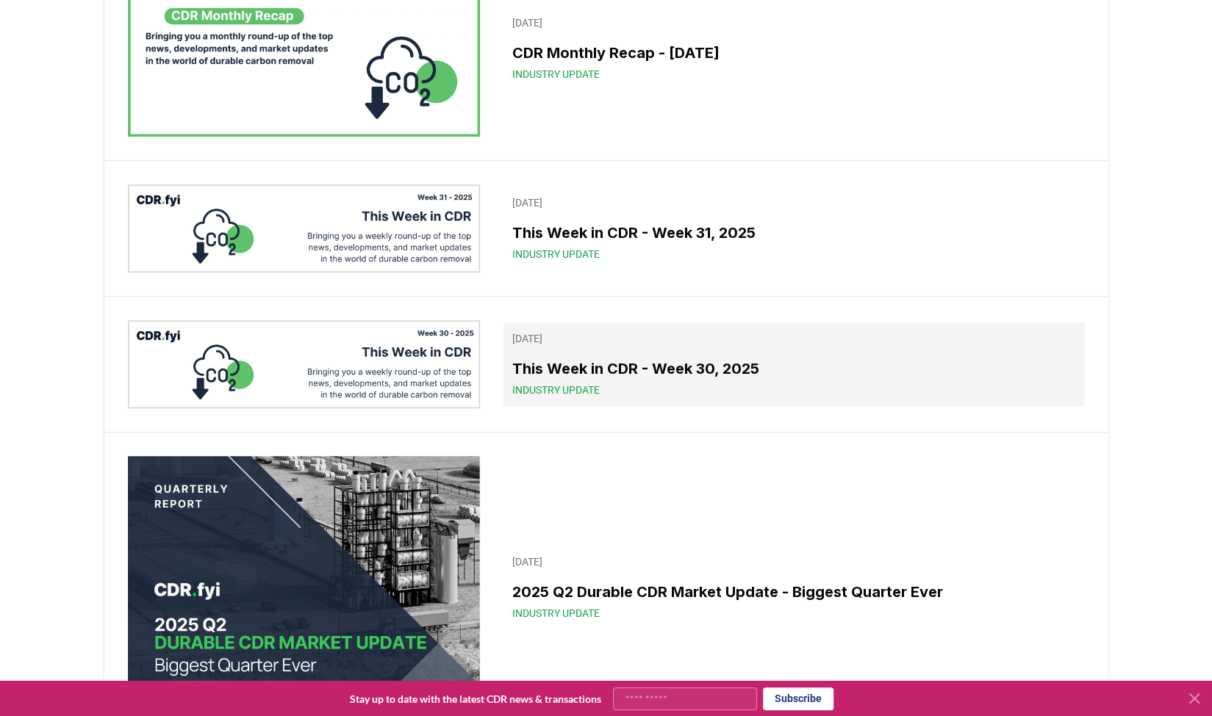
click at [600, 363] on h3 "This Week in CDR - Week 30, 2025" at bounding box center [793, 369] width 563 height 22
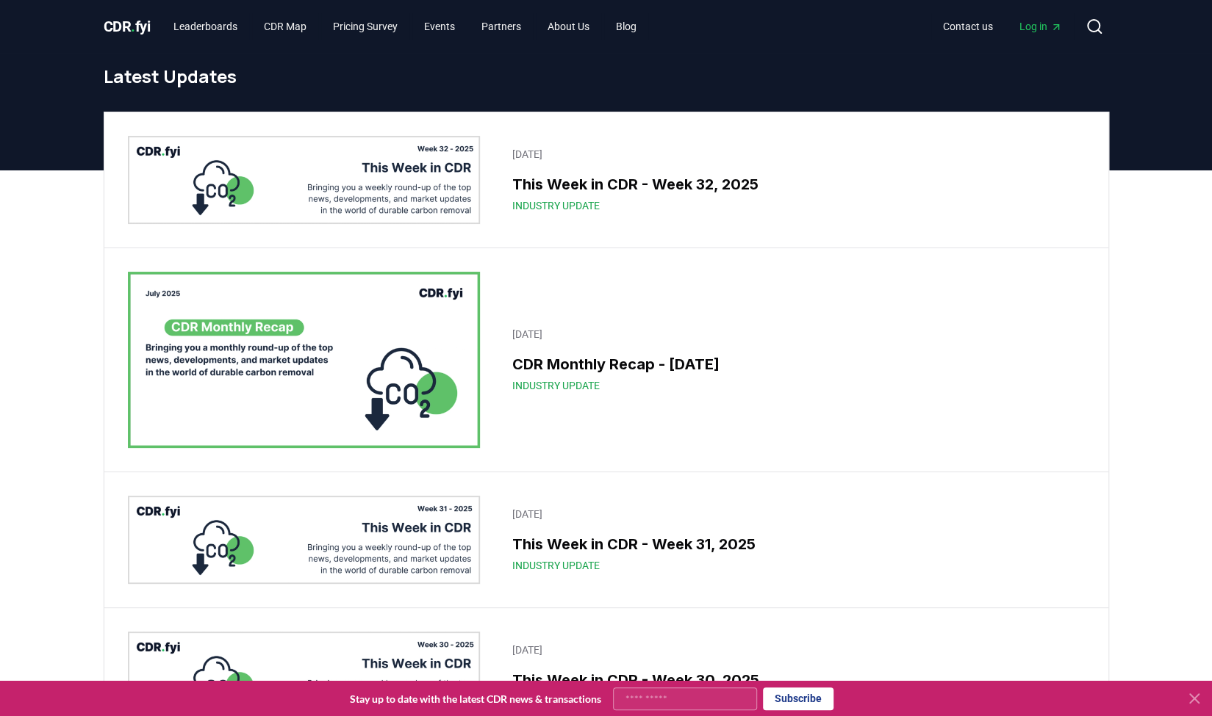
scroll to position [312, 0]
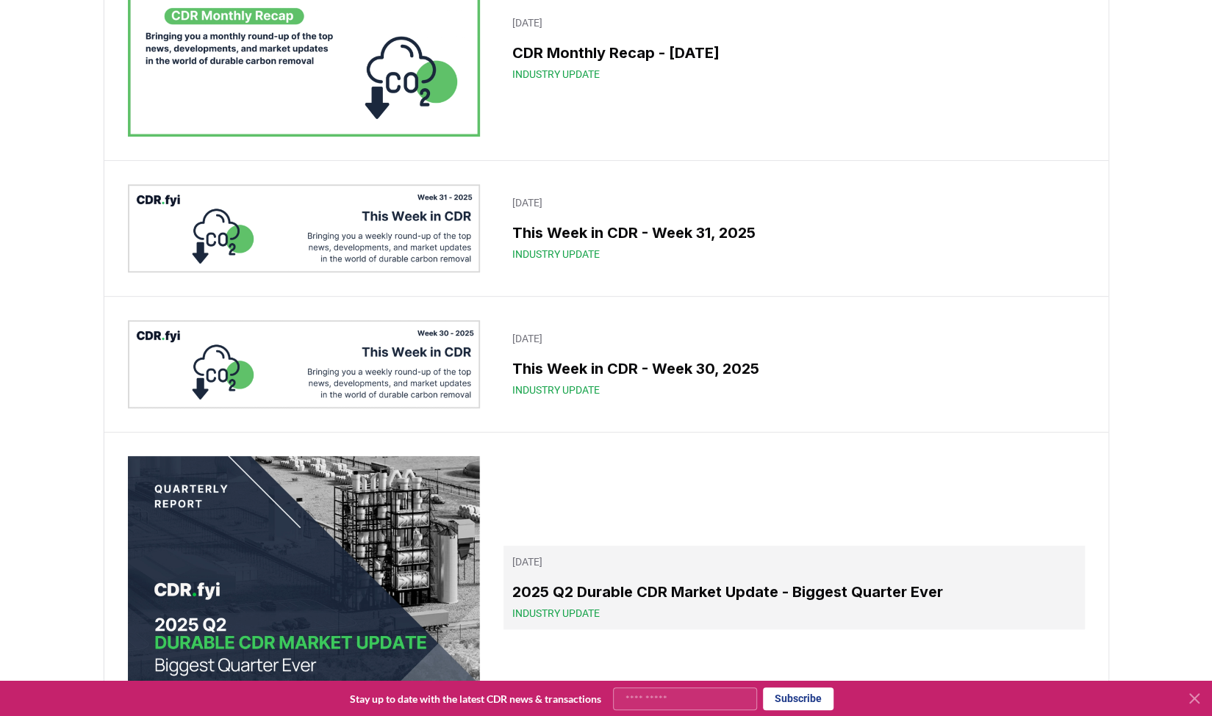
click at [564, 586] on h3 "2025 Q2 Durable CDR Market Update - Biggest Quarter Ever" at bounding box center [793, 592] width 563 height 22
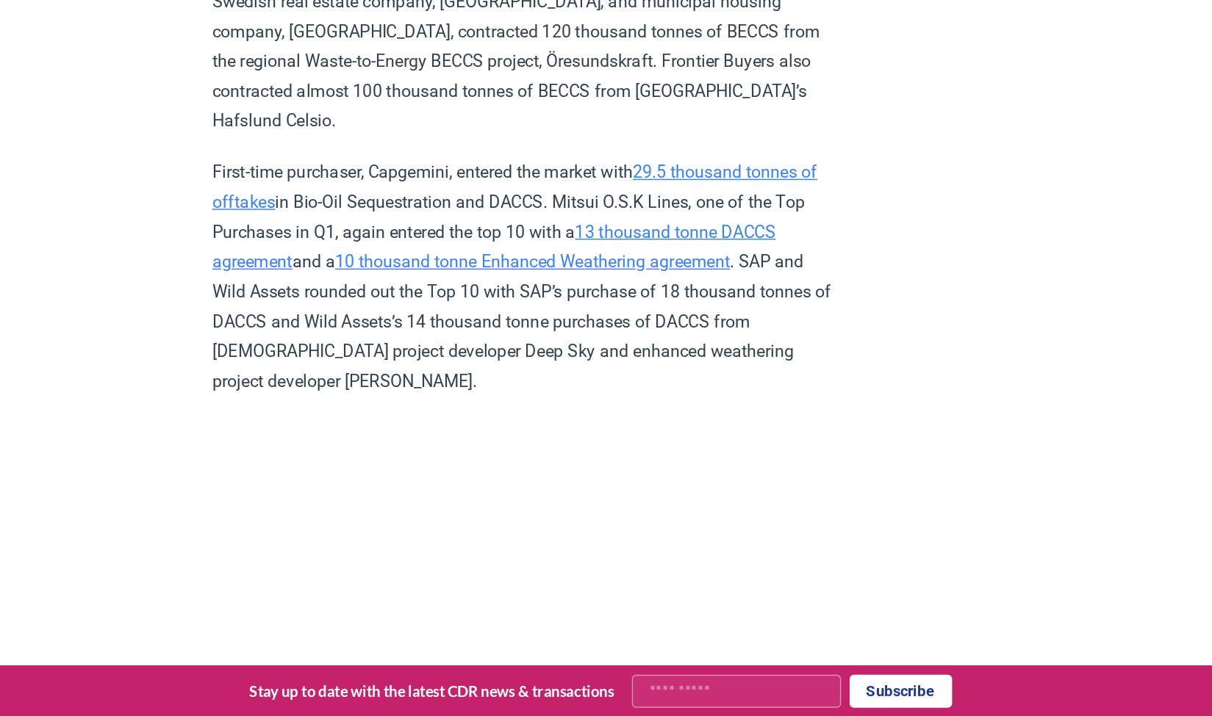
scroll to position [4051, 0]
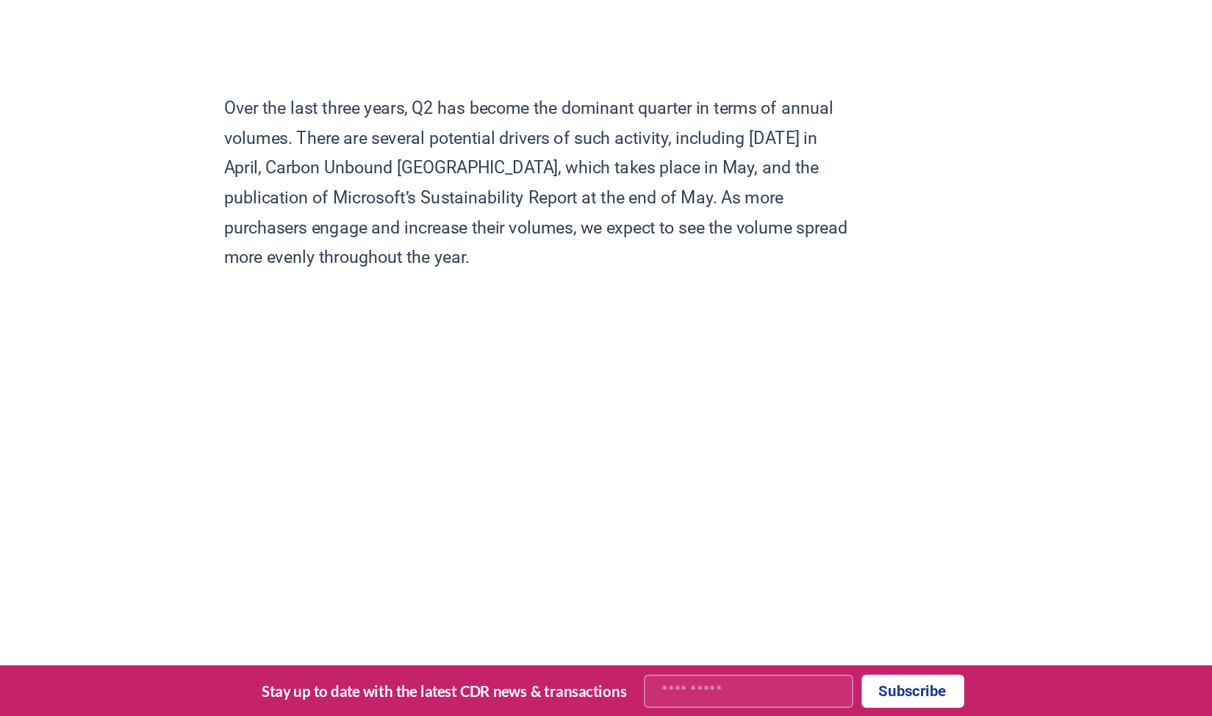
scroll to position [2671, 0]
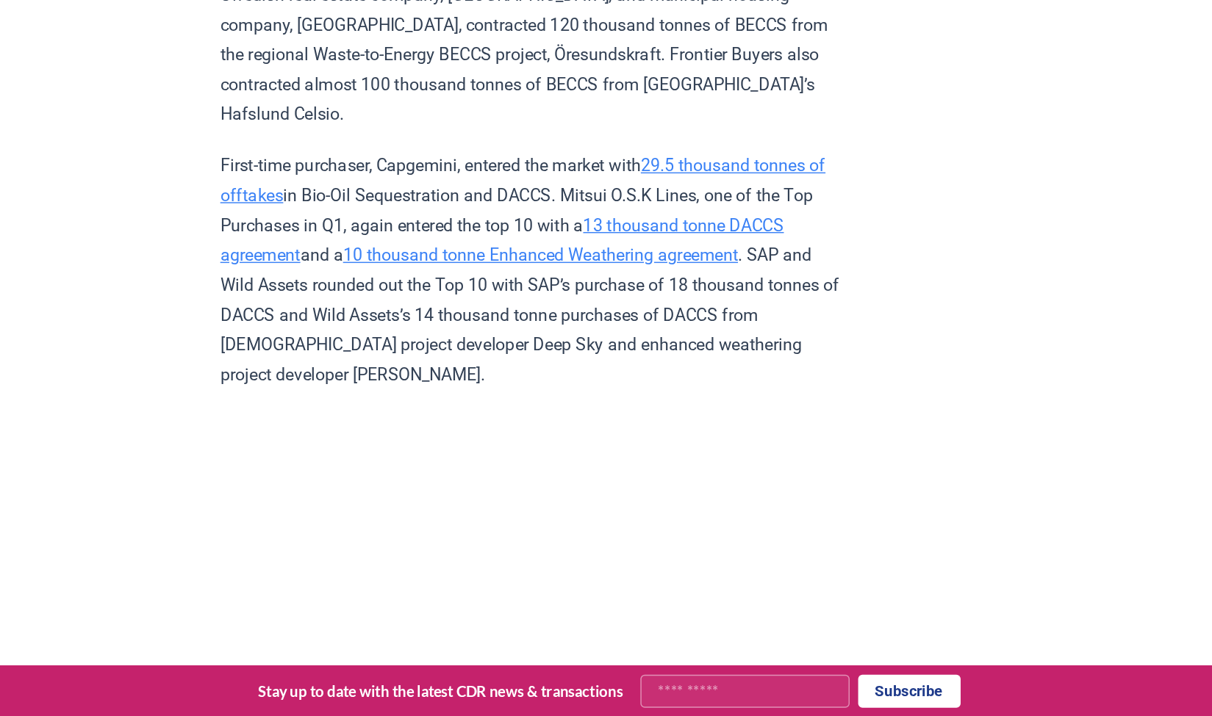
scroll to position [4041, 0]
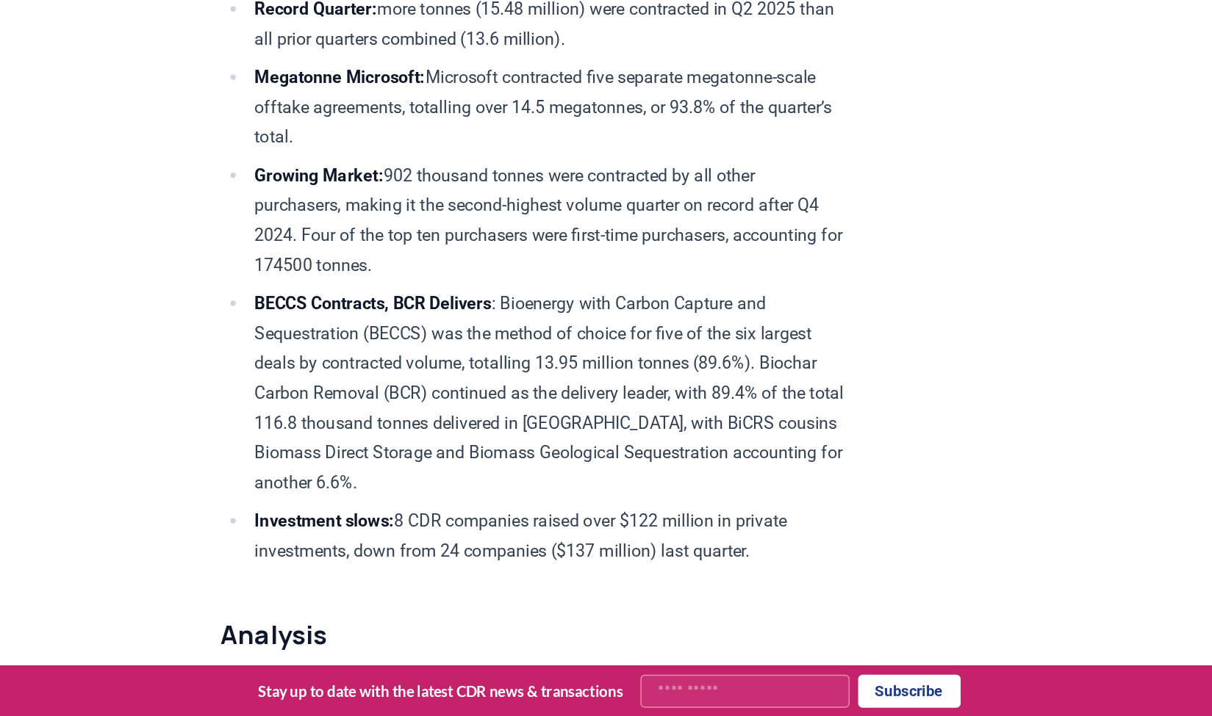
scroll to position [368, 0]
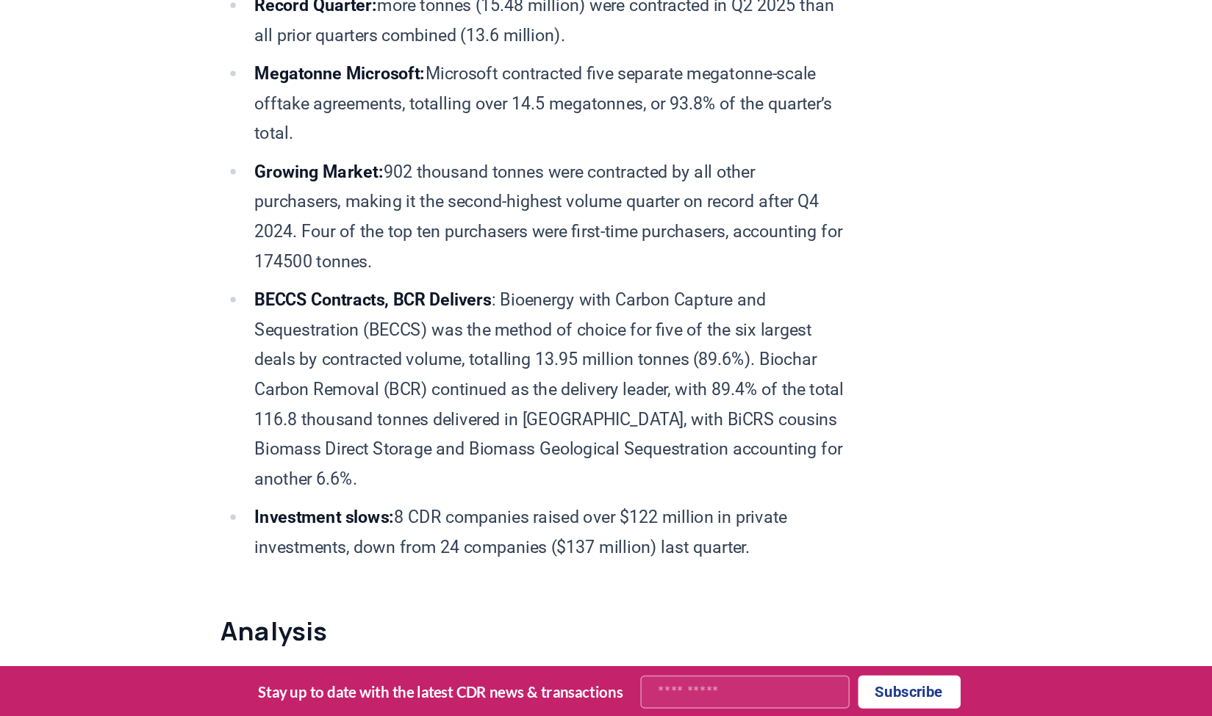
click at [420, 547] on li "BECCS Contracts, BCR Delivers : Bioenergy with Carbon Capture and Sequestration…" at bounding box center [548, 491] width 411 height 144
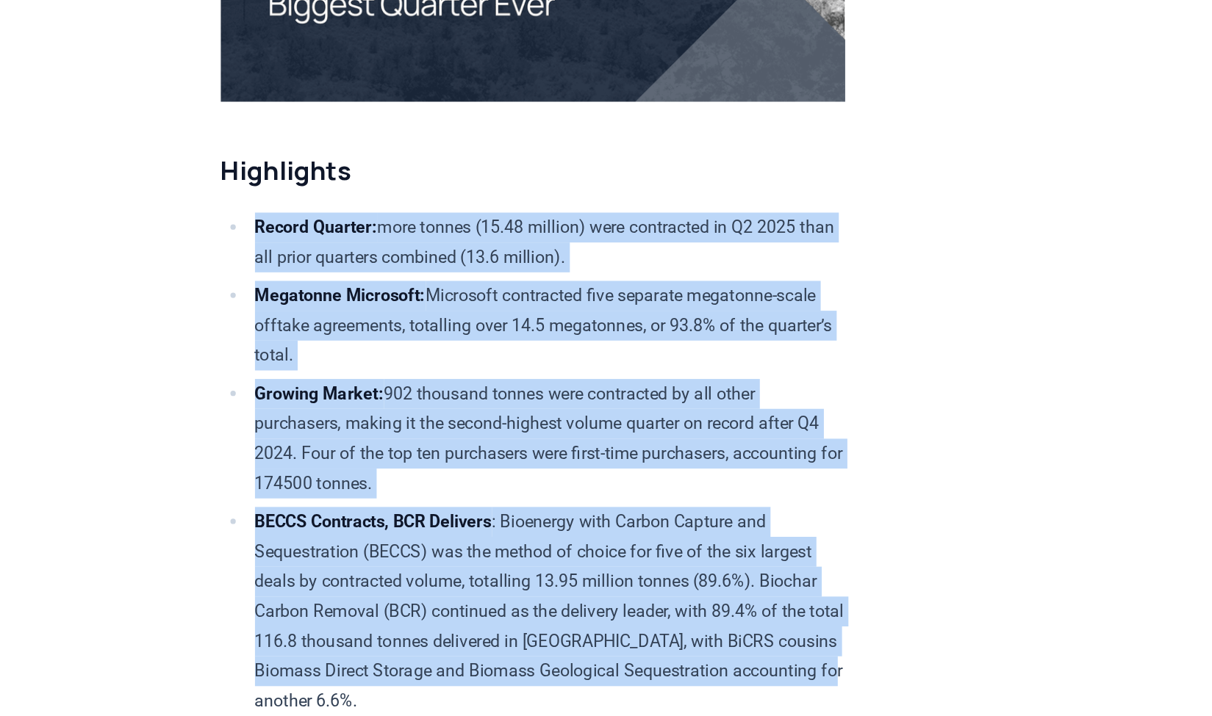
drag, startPoint x: 420, startPoint y: 548, endPoint x: 326, endPoint y: 220, distance: 341.5
click at [326, 220] on ul "Record Quarter: more tonnes (15.48 million) were contracted in Q2 2025 than all…" at bounding box center [539, 413] width 430 height 394
copy ul "Record Quarter: more tonnes (15.48 million) were contracted in Q2 2025 than all…"
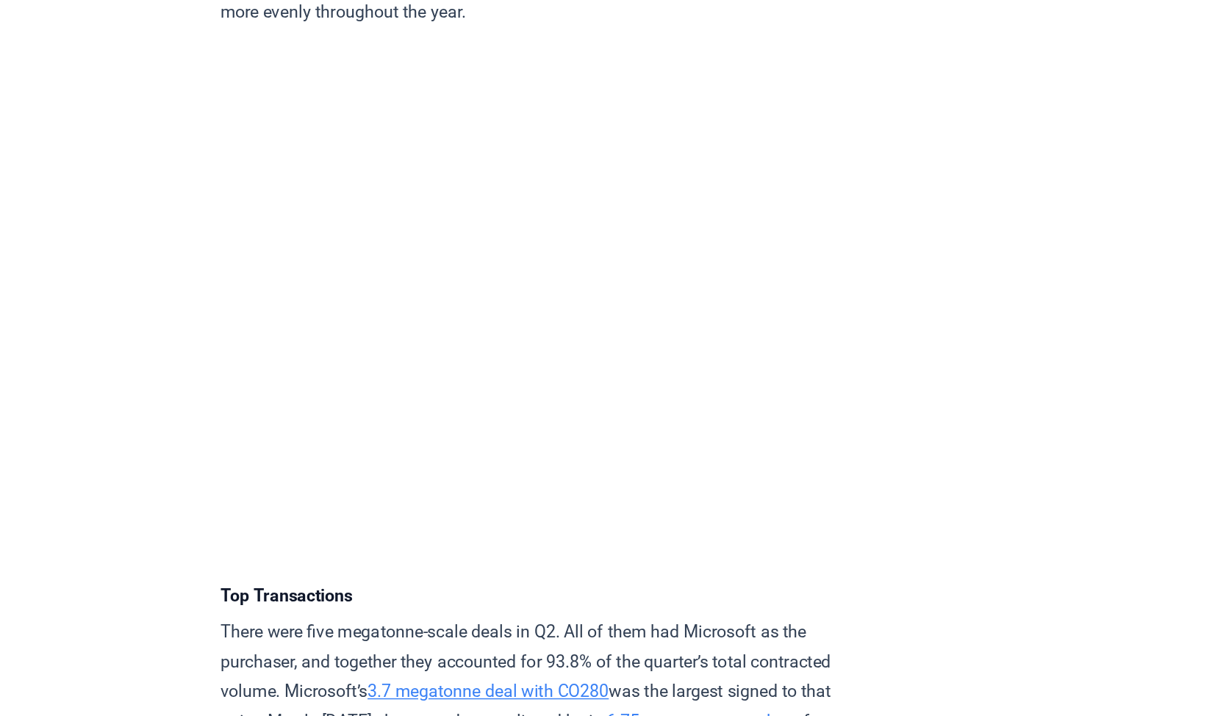
scroll to position [2775, 0]
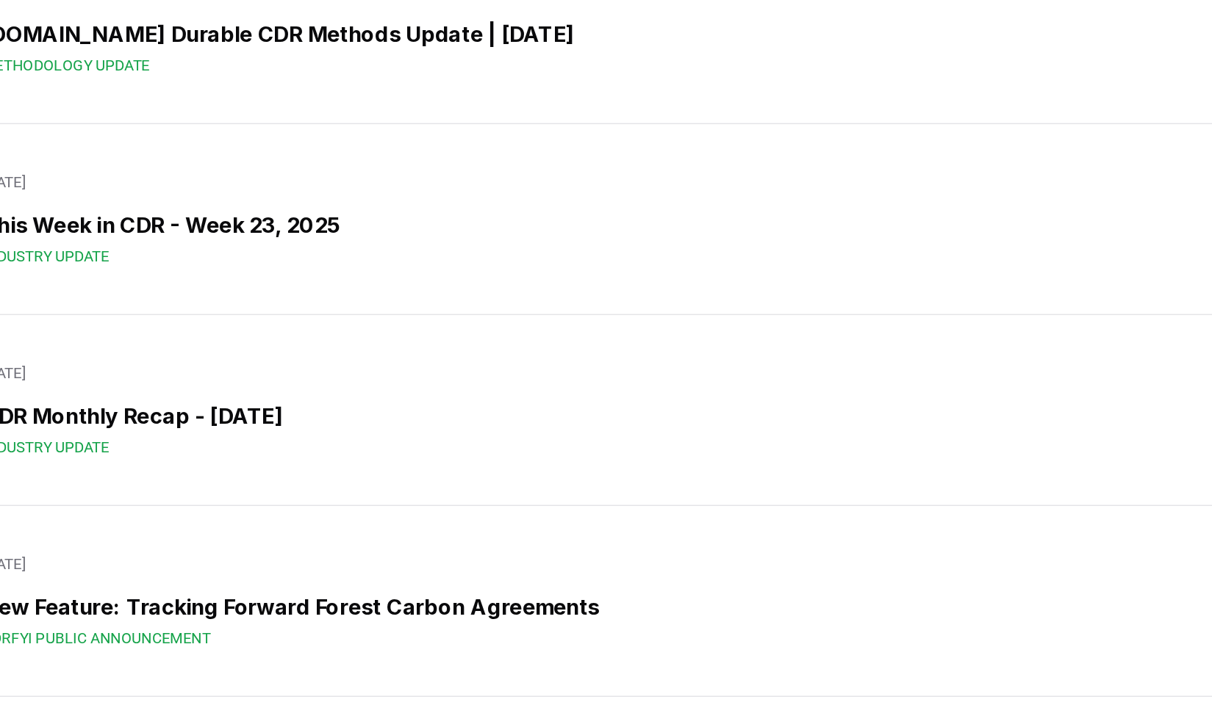
scroll to position [362, 0]
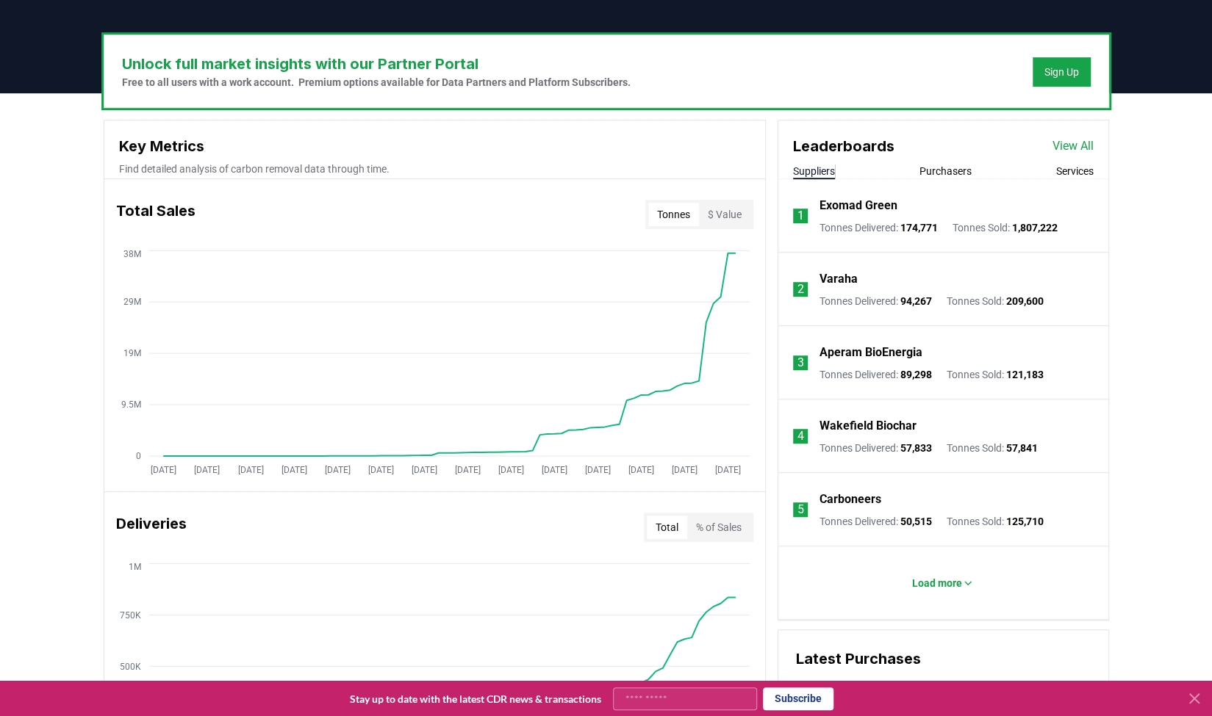
scroll to position [422, 0]
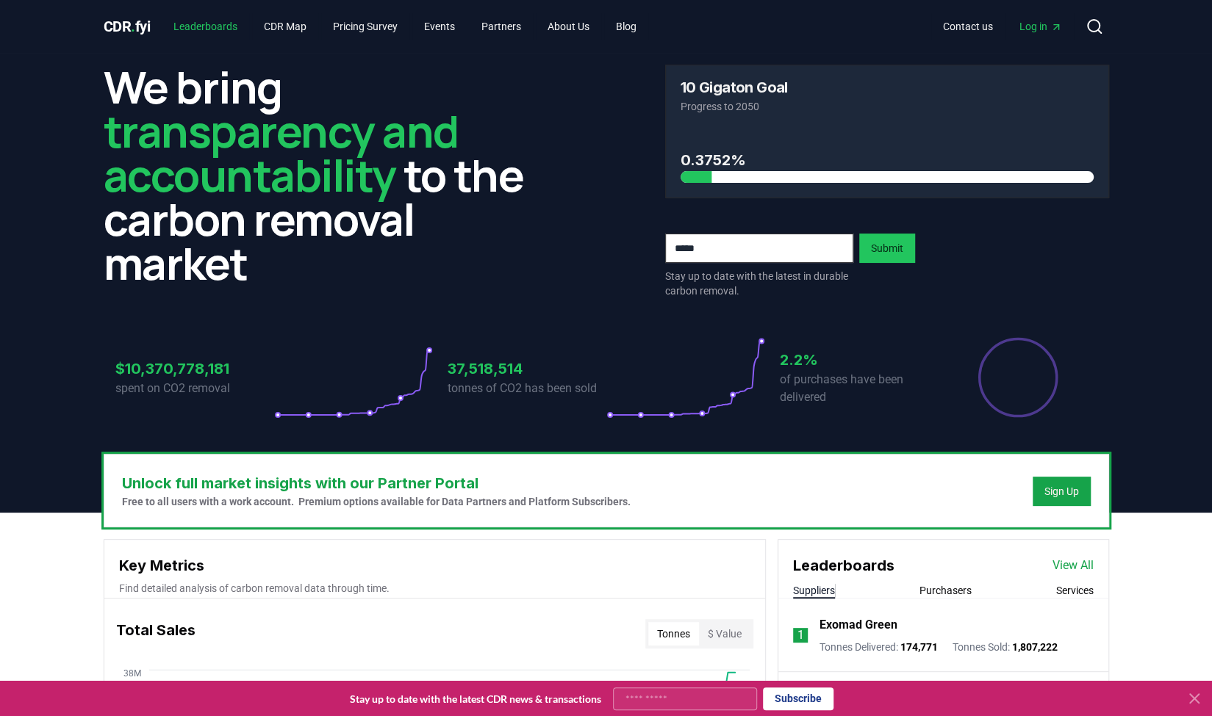
click at [228, 27] on link "Leaderboards" at bounding box center [205, 26] width 87 height 26
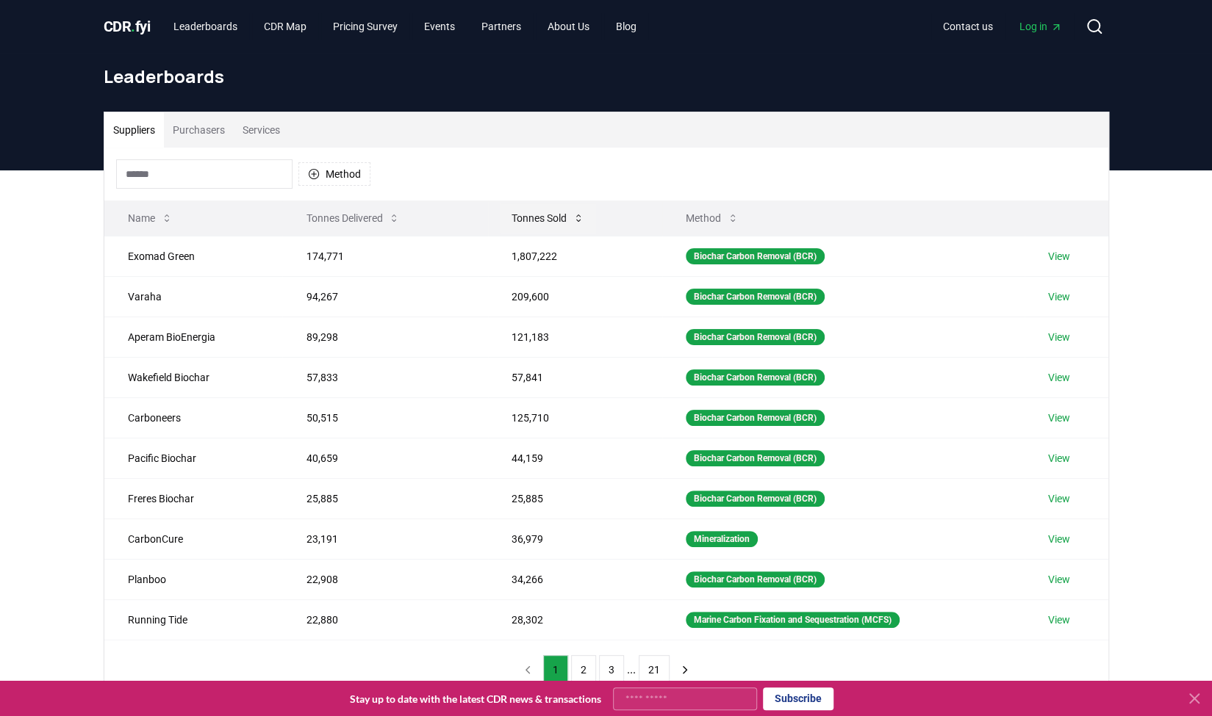
click at [529, 214] on button "Tonnes Sold" at bounding box center [548, 218] width 96 height 29
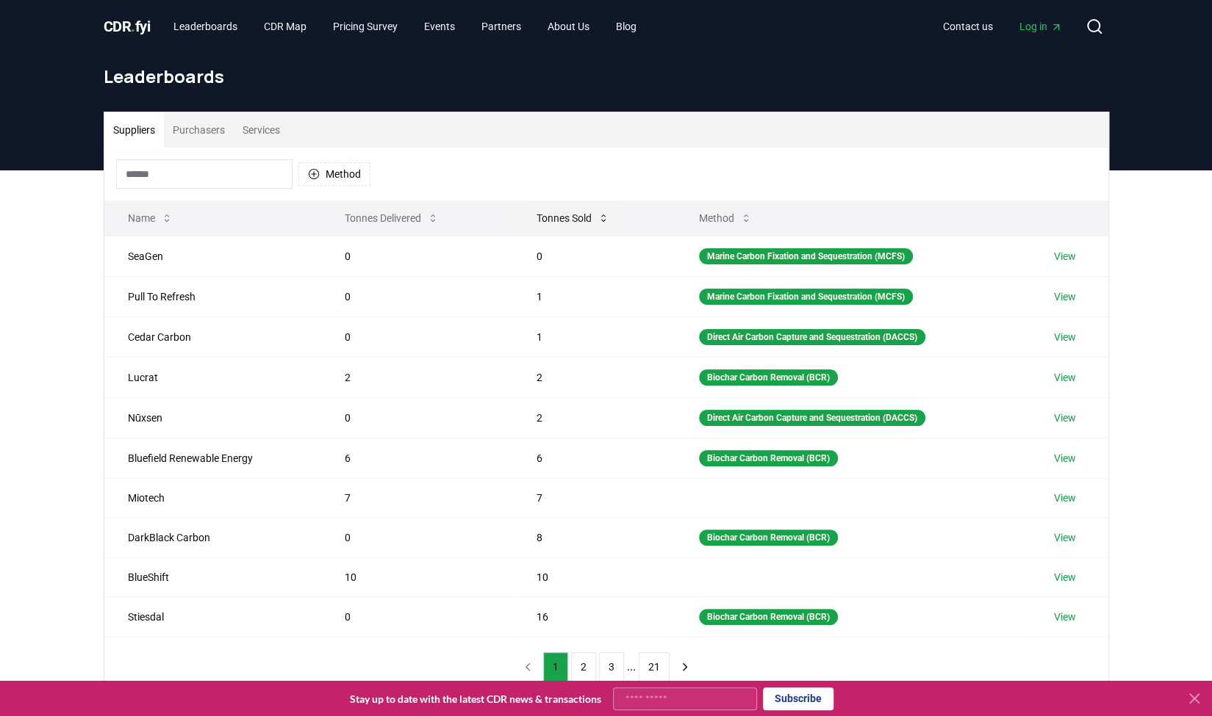
click at [529, 214] on button "Tonnes Sold" at bounding box center [573, 218] width 96 height 29
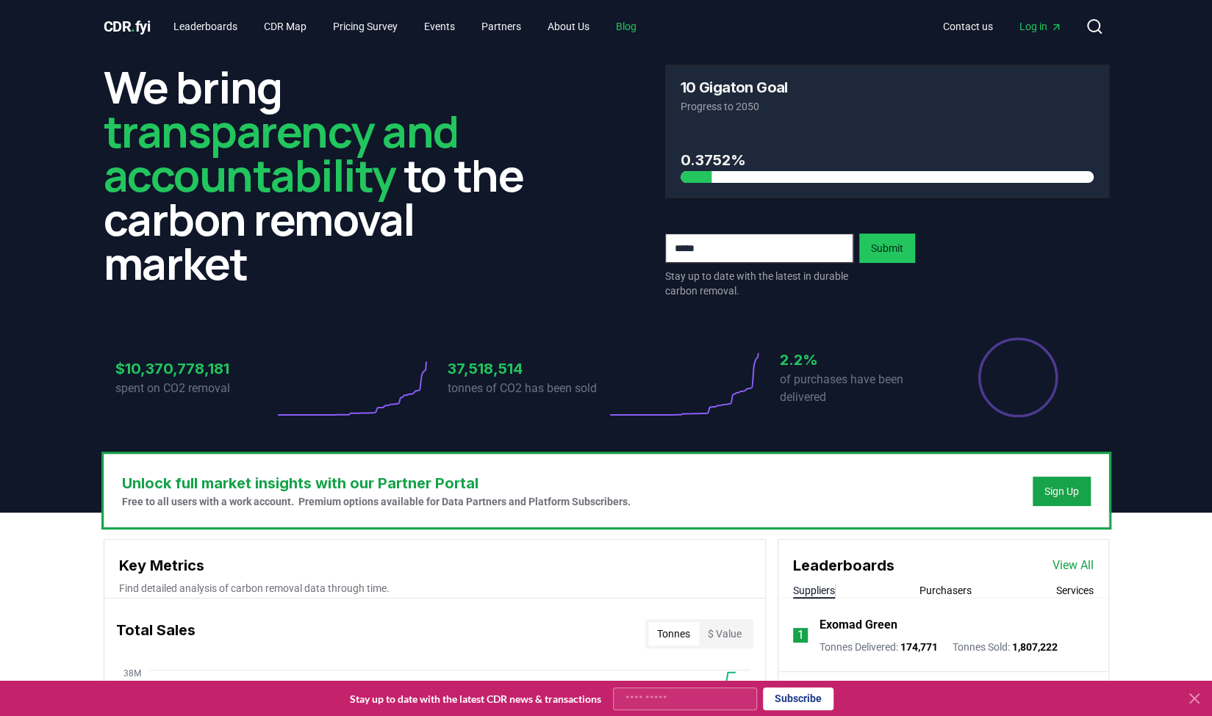
click at [644, 24] on link "Blog" at bounding box center [626, 26] width 44 height 26
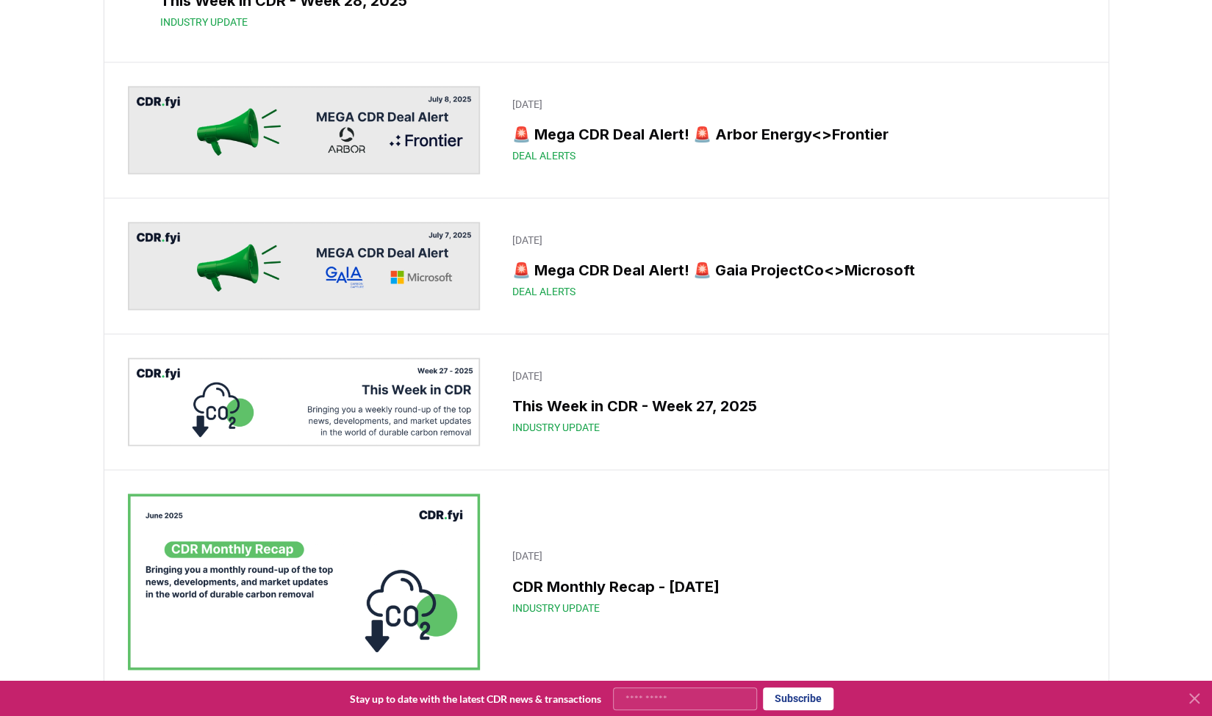
scroll to position [1249, 0]
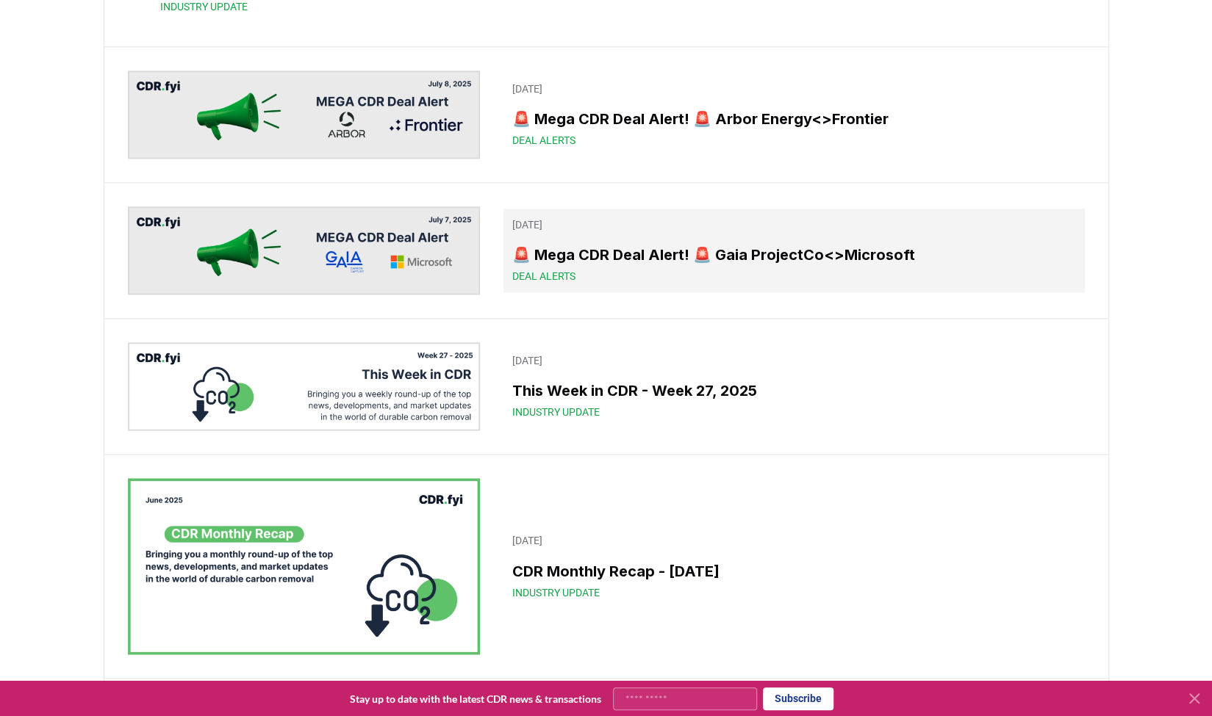
click at [624, 266] on h3 "🚨 Mega CDR Deal Alert! 🚨 Gaia ProjectCo<>Microsoft" at bounding box center [793, 255] width 563 height 22
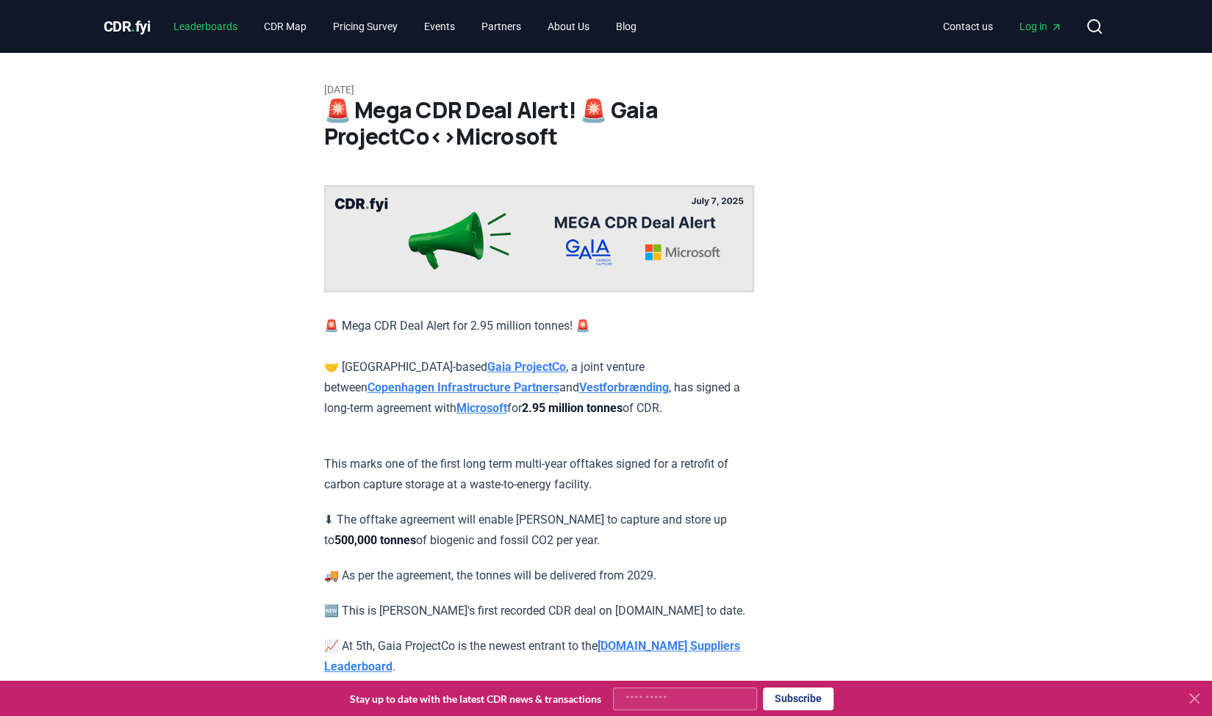
click at [210, 21] on link "Leaderboards" at bounding box center [205, 26] width 87 height 26
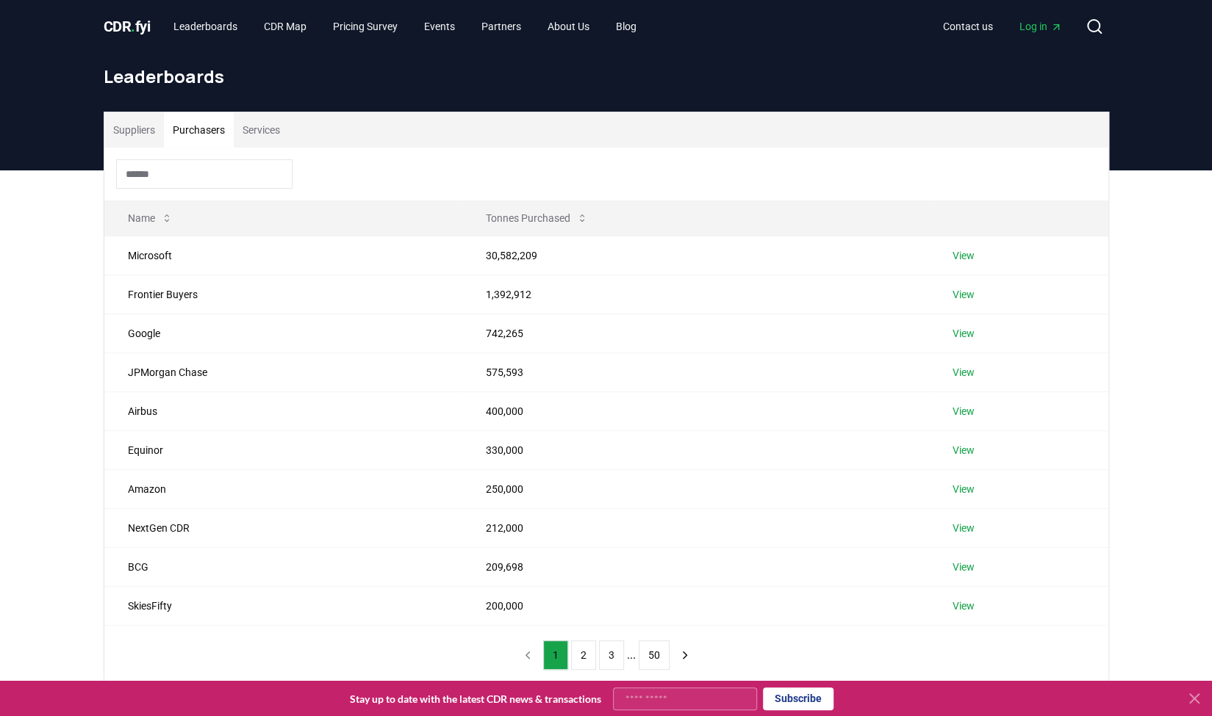
click at [210, 124] on button "Purchasers" at bounding box center [199, 129] width 70 height 35
